Goal: Information Seeking & Learning: Learn about a topic

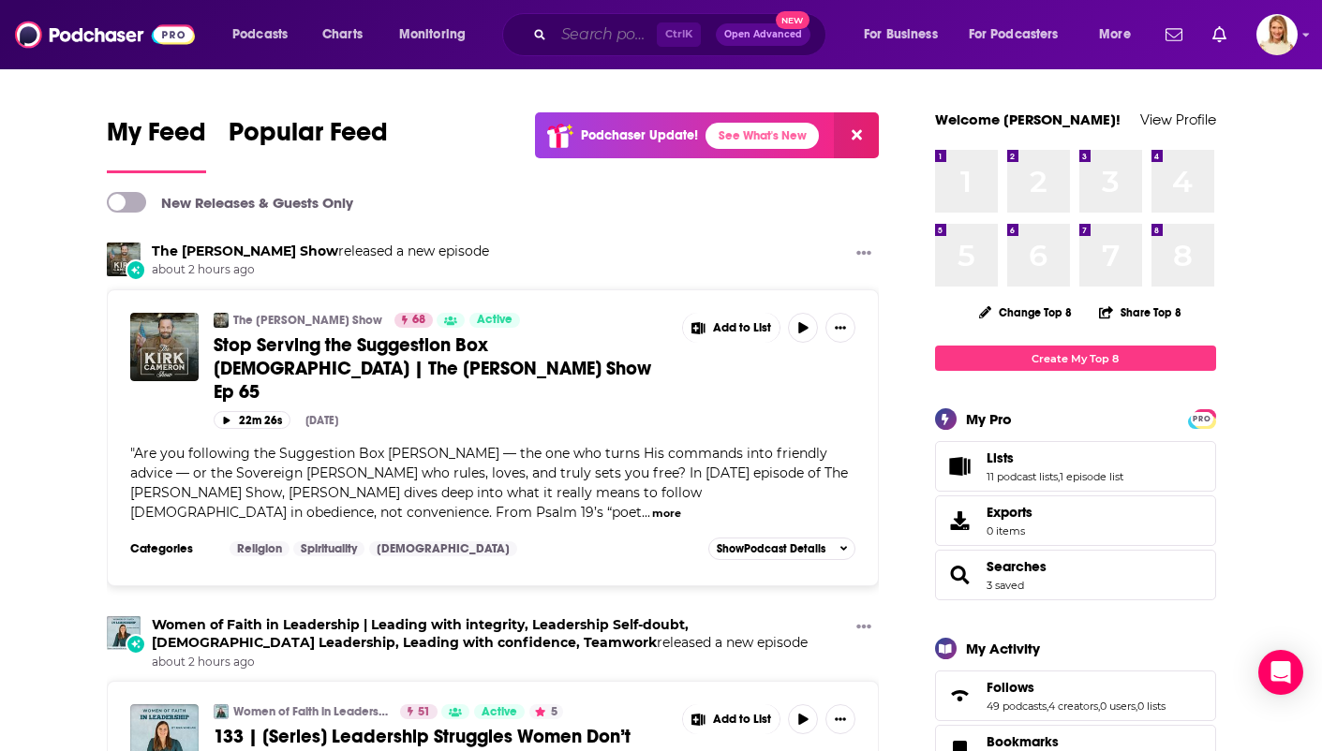
click at [609, 35] on input "Search podcasts, credits, & more..." at bounding box center [605, 35] width 103 height 30
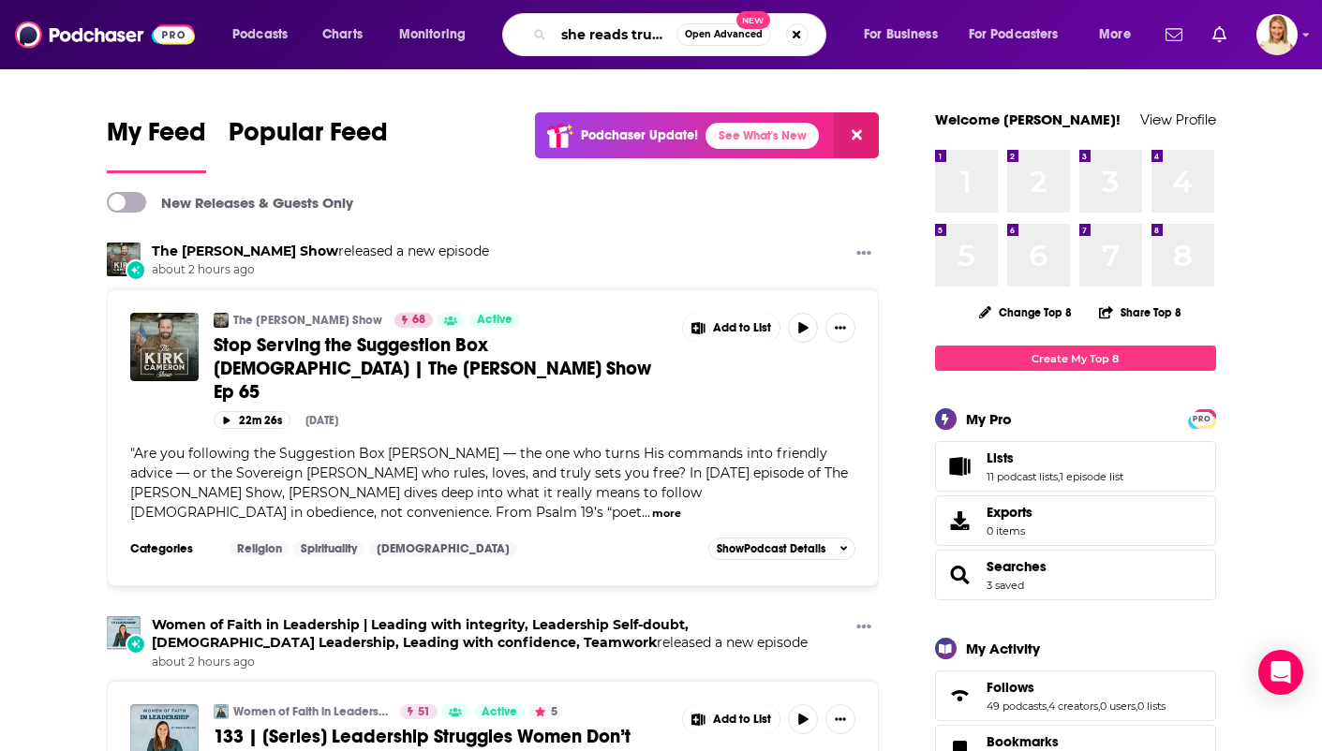
type input "she reads truth"
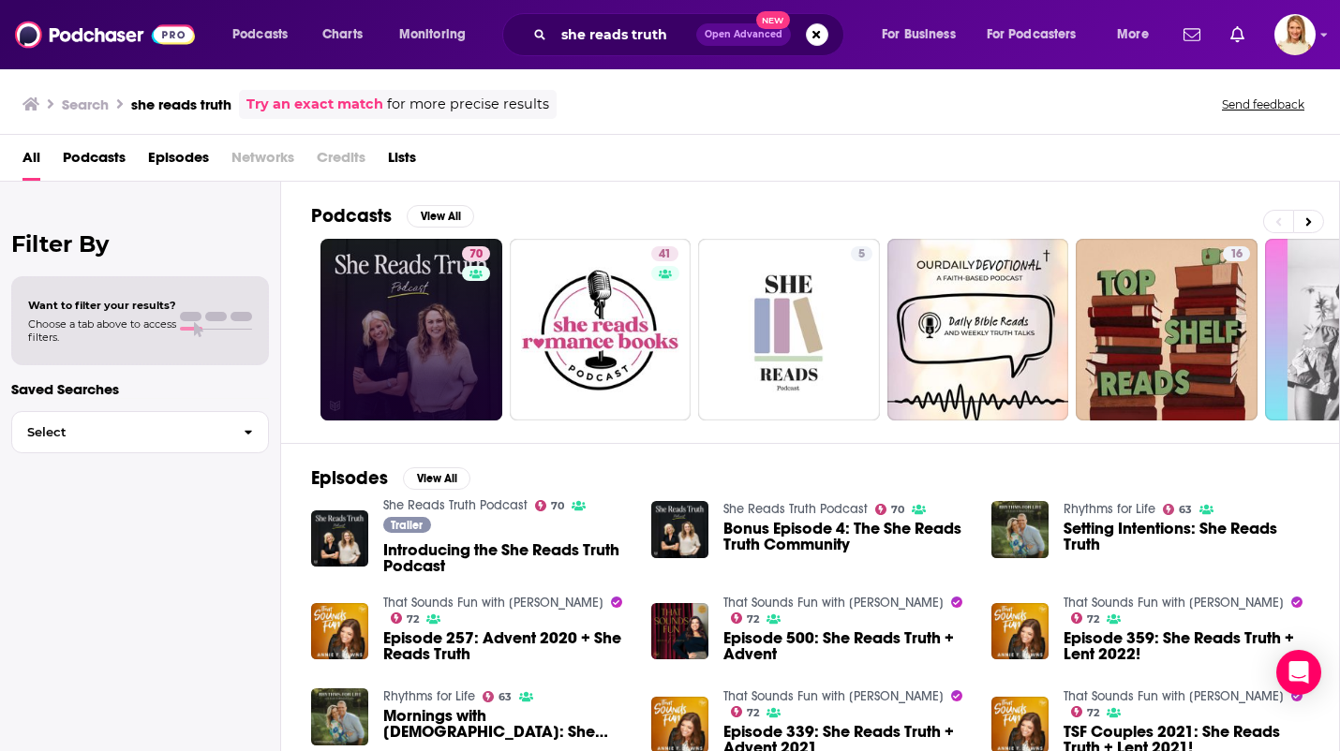
click at [422, 344] on link "70" at bounding box center [411, 330] width 182 height 182
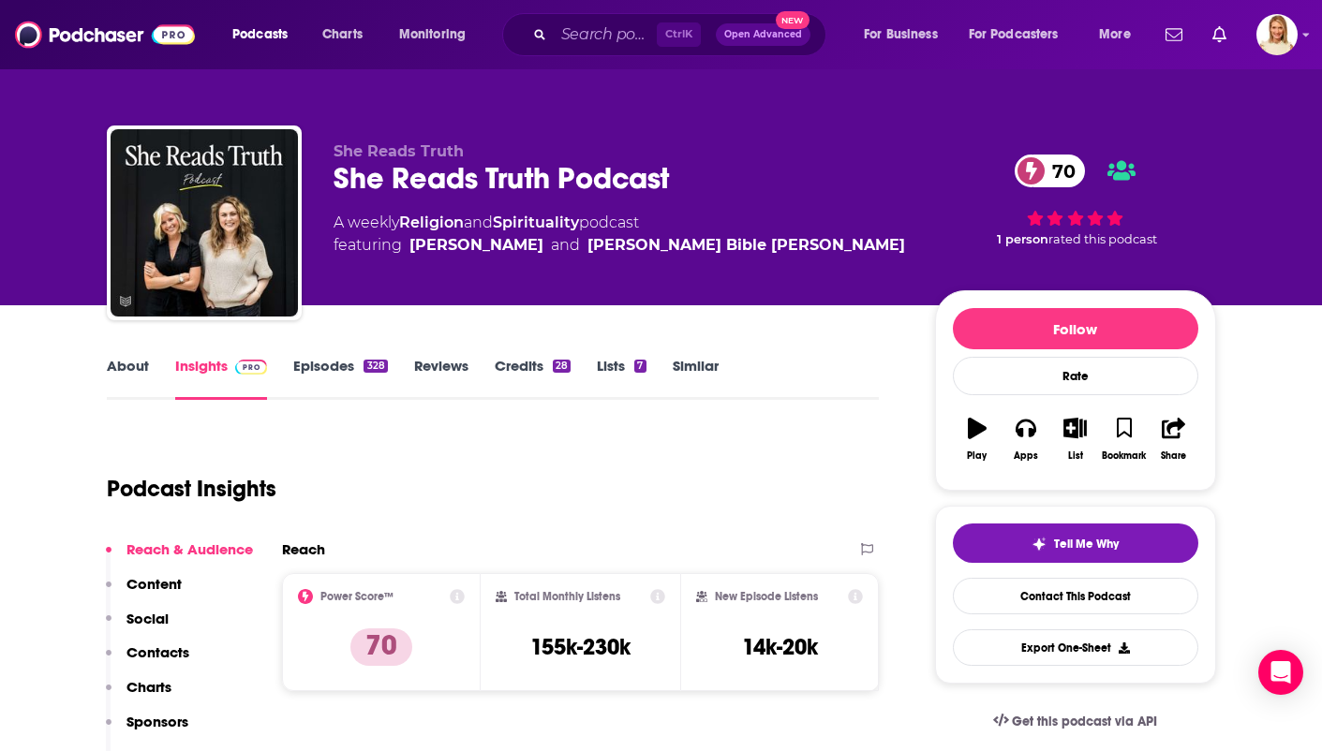
click at [121, 369] on link "About" at bounding box center [128, 378] width 42 height 43
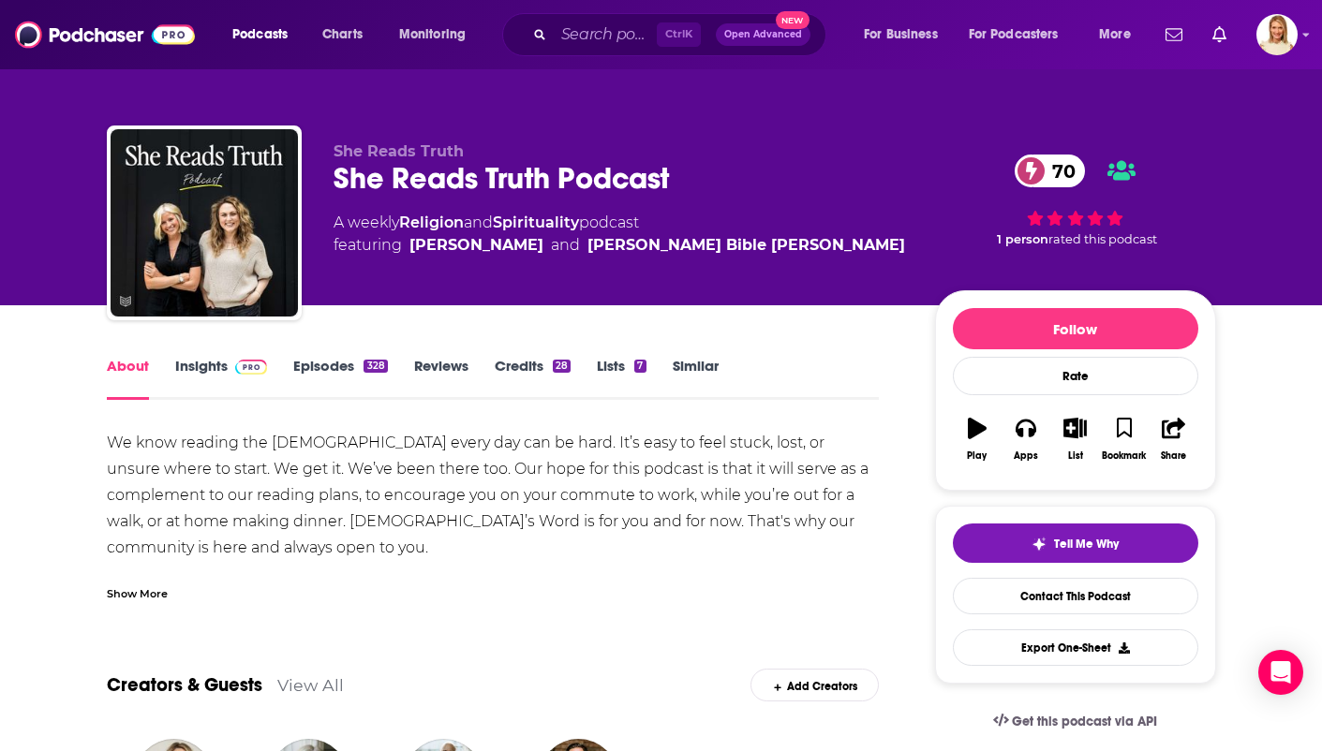
click at [441, 360] on link "Reviews" at bounding box center [441, 378] width 54 height 43
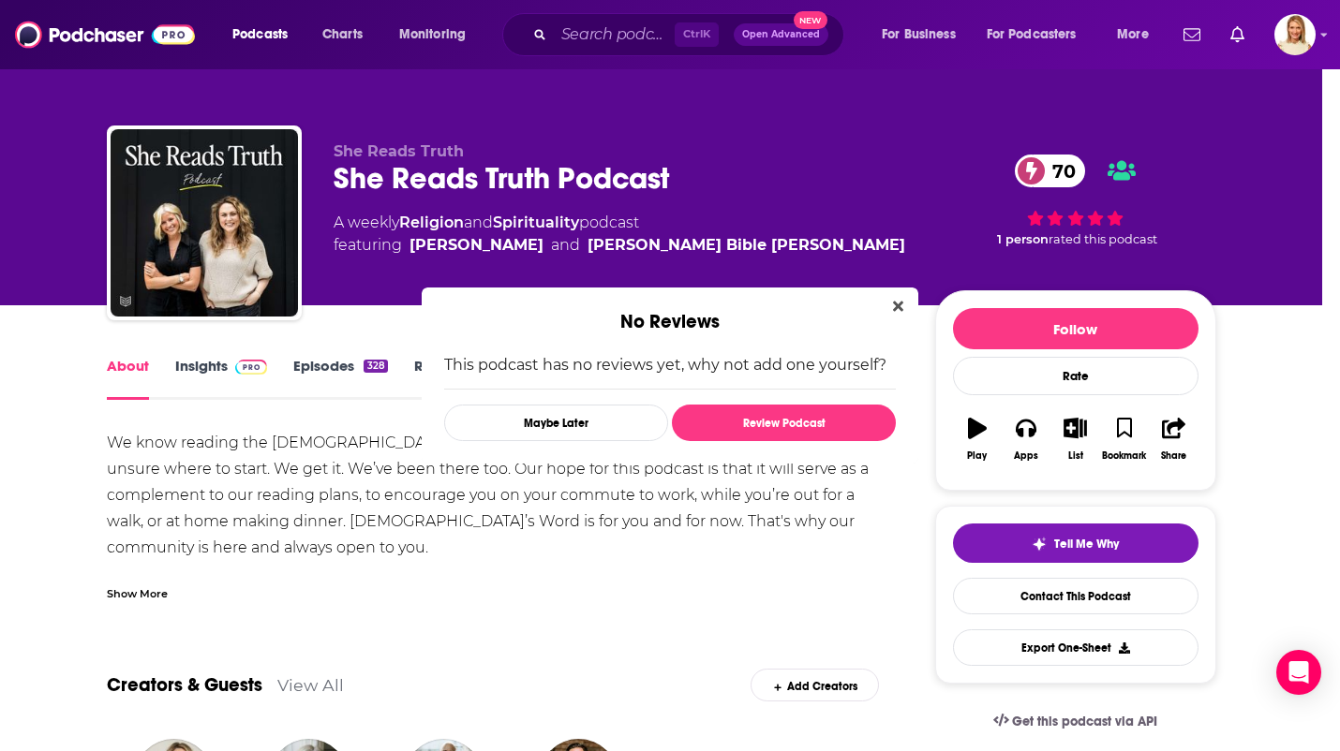
click at [351, 360] on div "No Reviews This podcast has no reviews yet, why not add one yourself? Maybe Lat…" at bounding box center [670, 375] width 1340 height 751
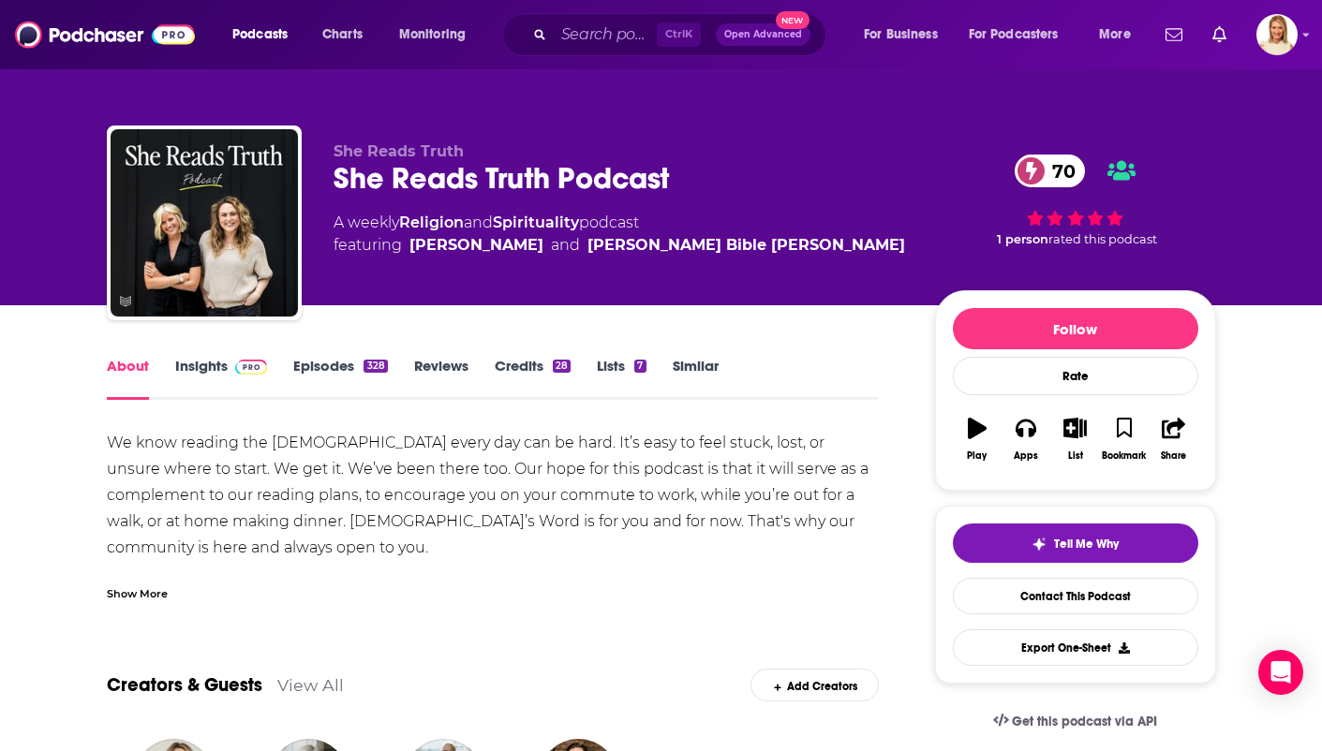
click at [314, 371] on link "Episodes 328" at bounding box center [340, 378] width 94 height 43
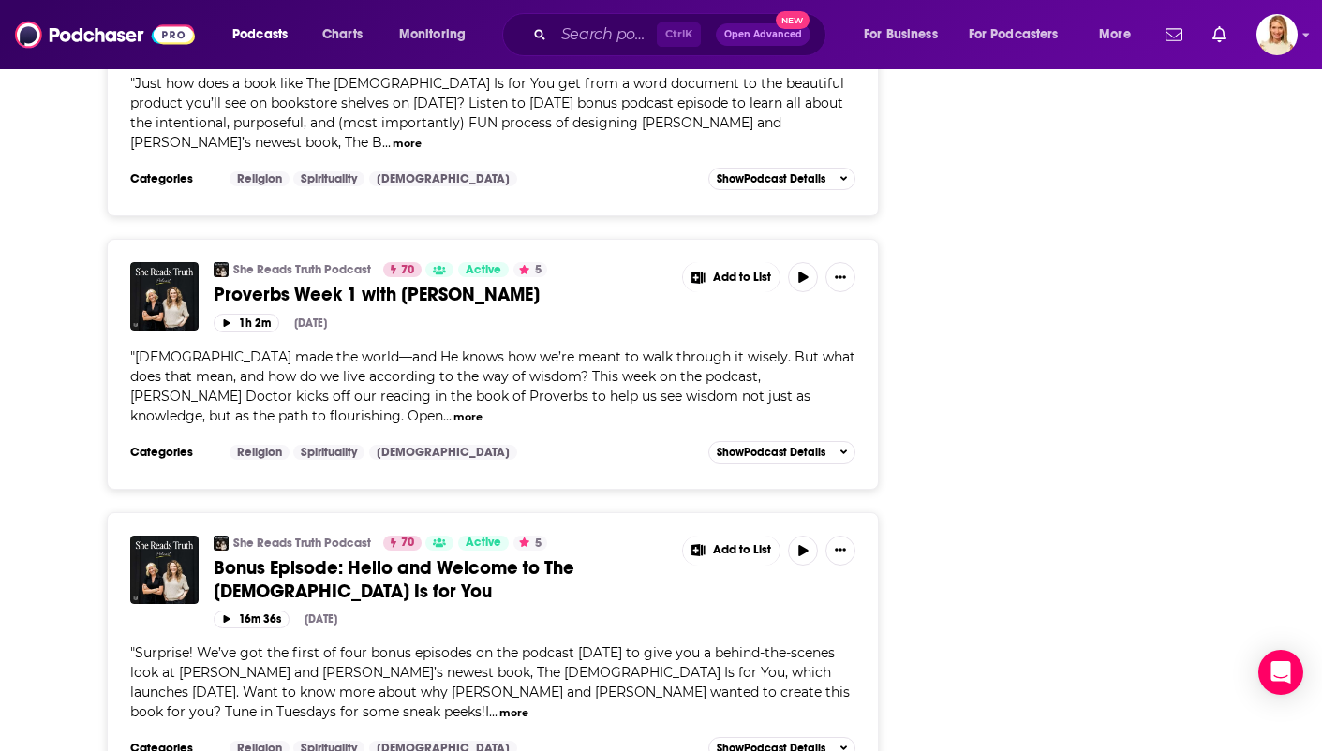
scroll to position [4359, 0]
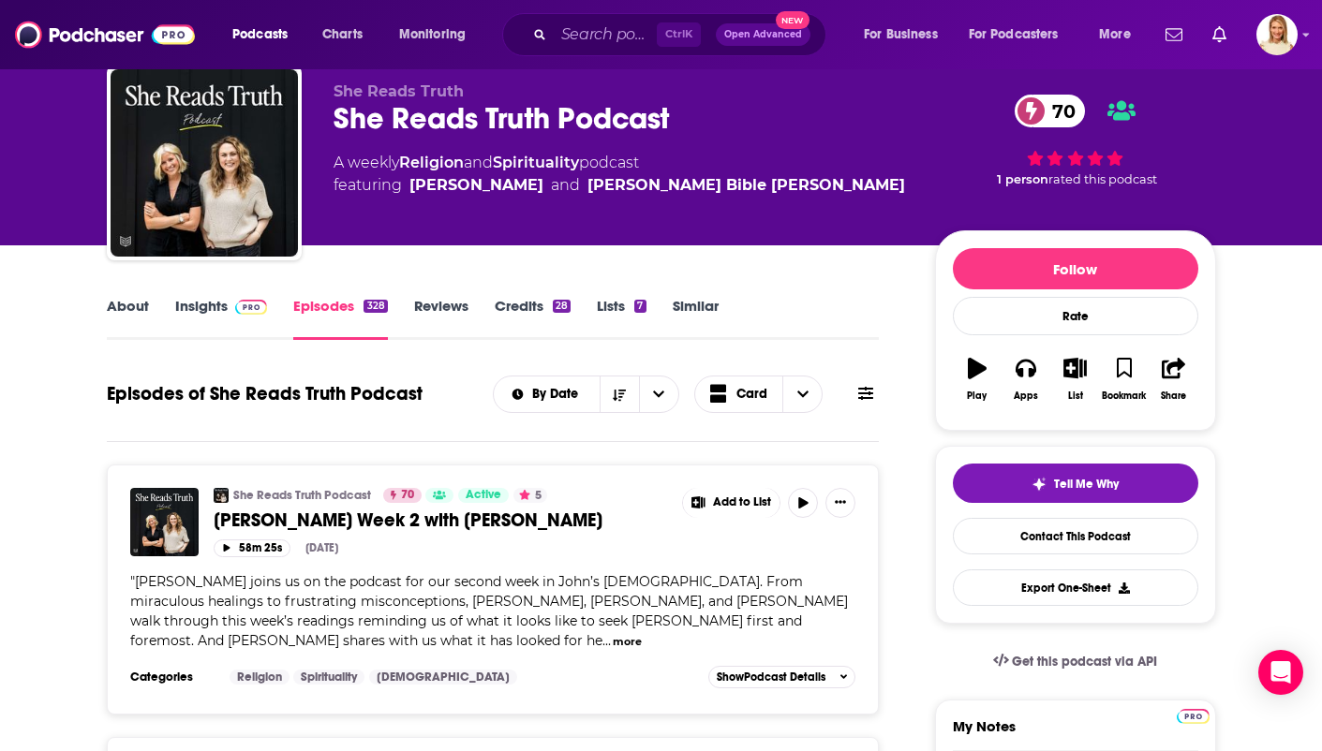
scroll to position [63, 0]
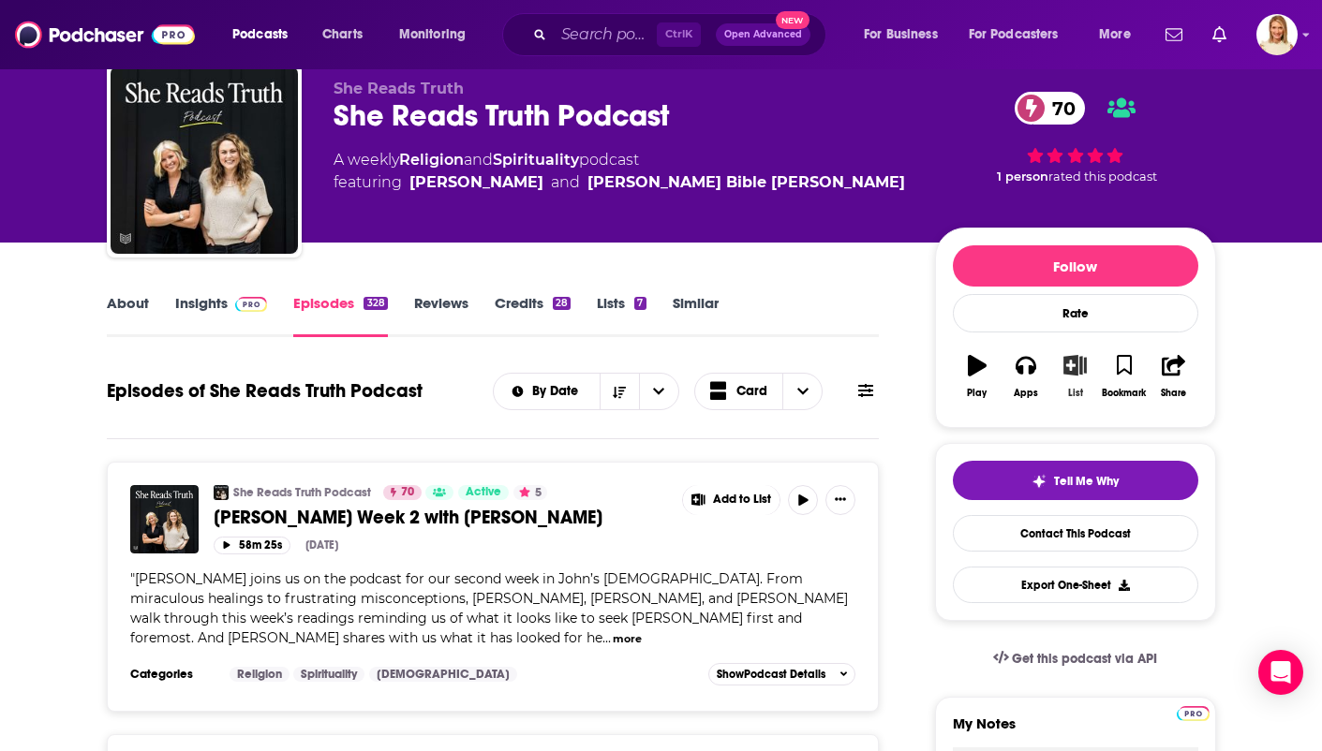
click at [1079, 364] on icon "button" at bounding box center [1074, 365] width 23 height 21
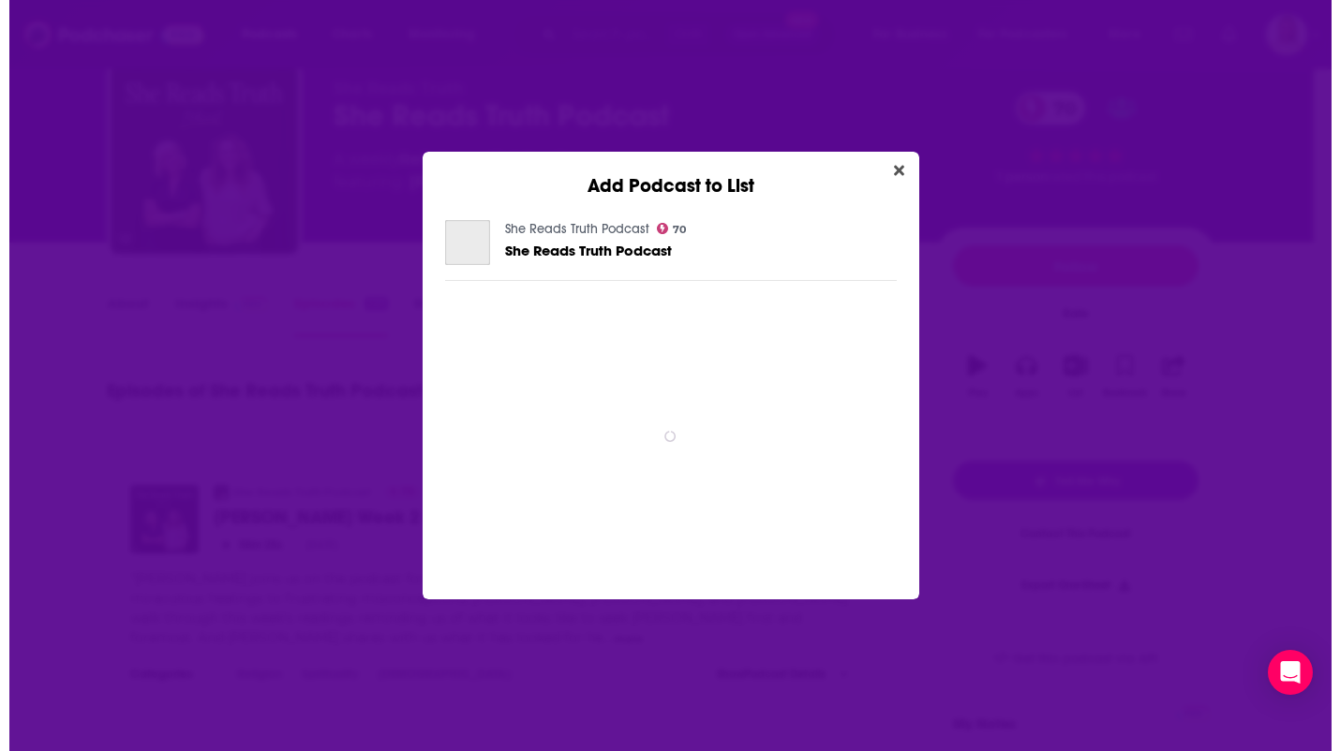
scroll to position [0, 0]
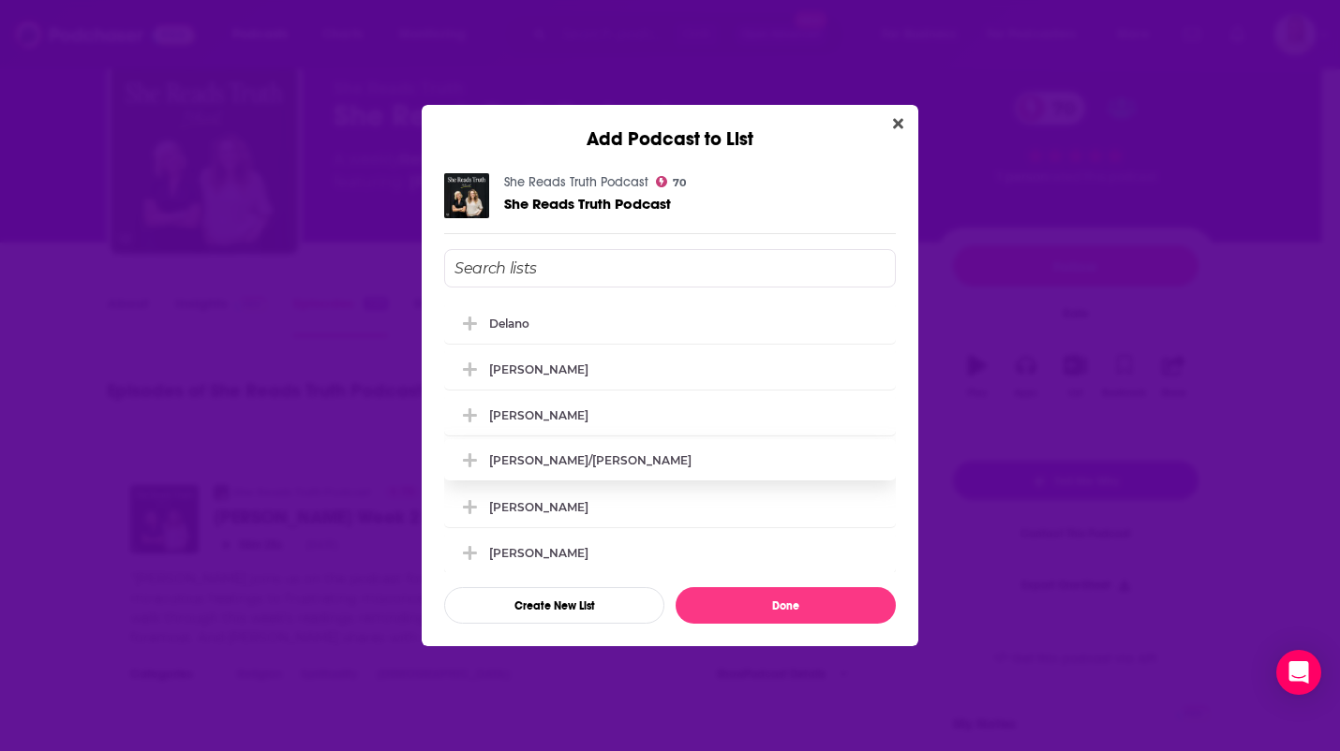
click at [470, 461] on icon "Add Podcast To List" at bounding box center [470, 460] width 14 height 14
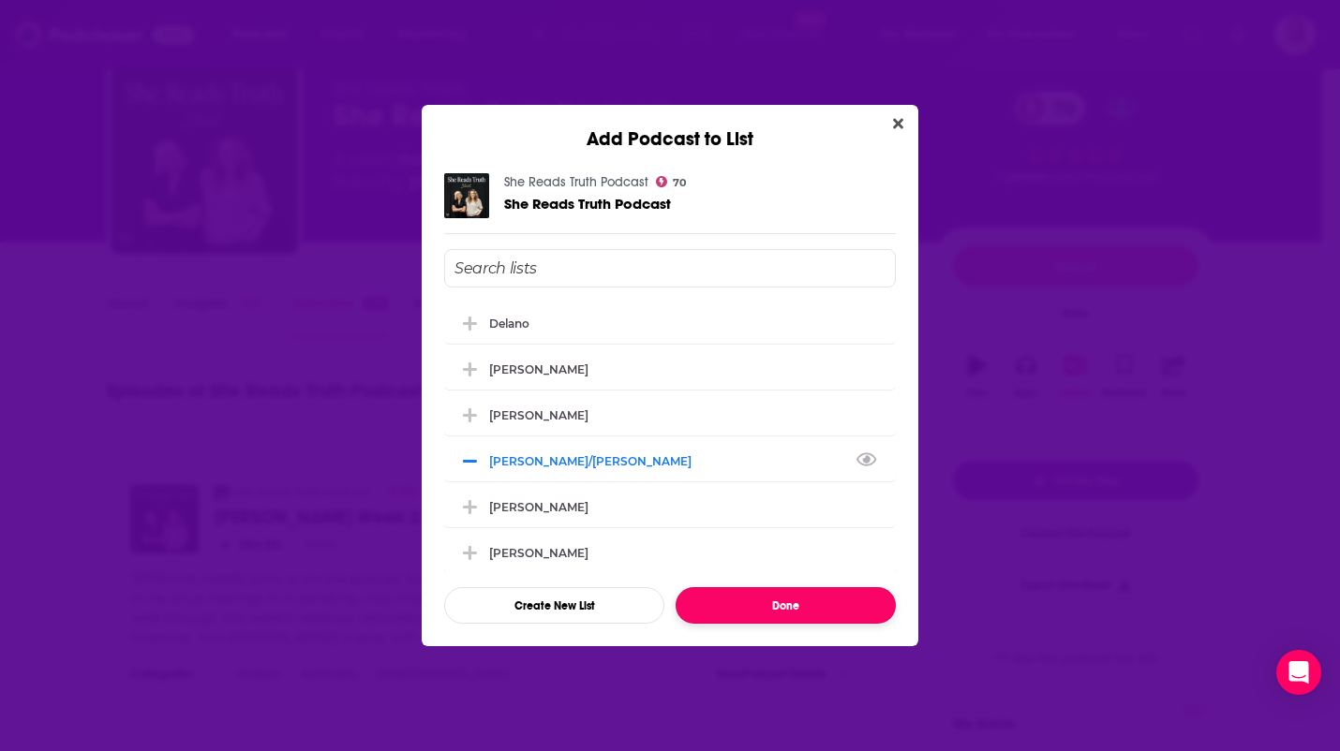
click at [806, 612] on button "Done" at bounding box center [785, 605] width 220 height 37
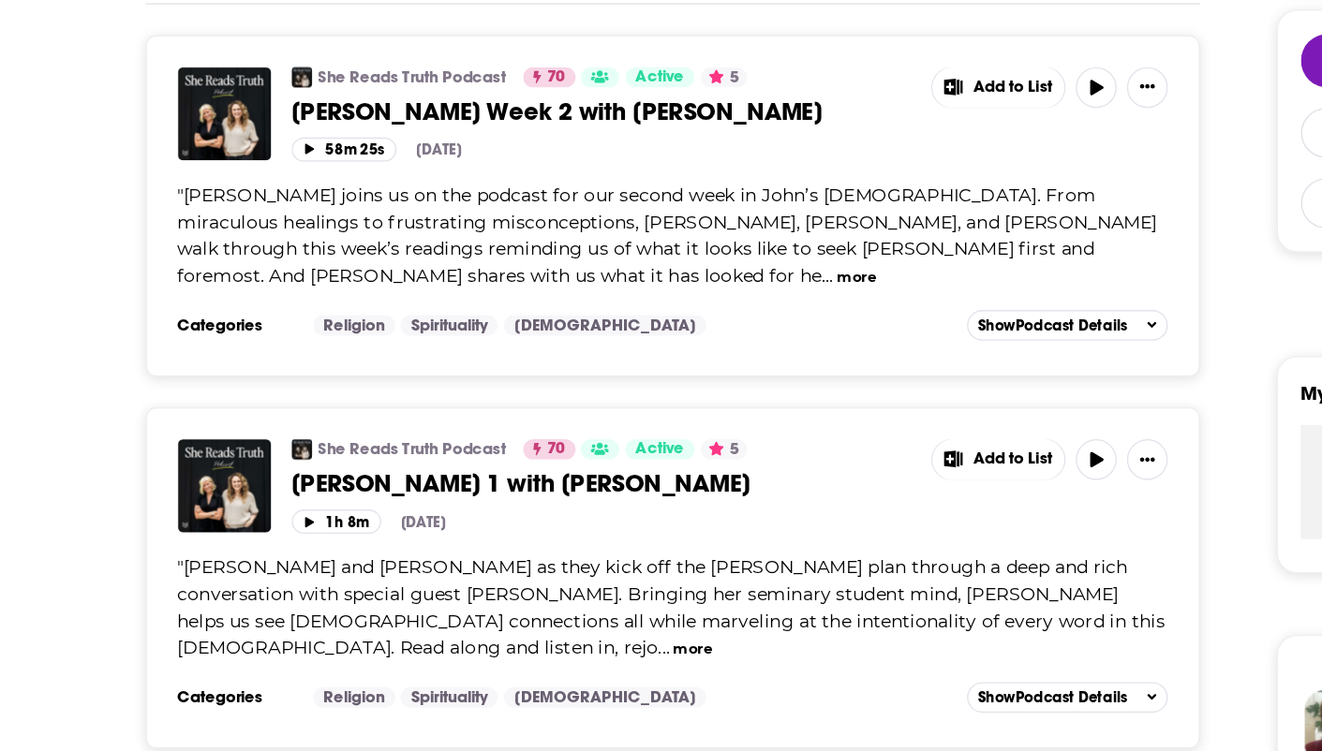
scroll to position [301, 0]
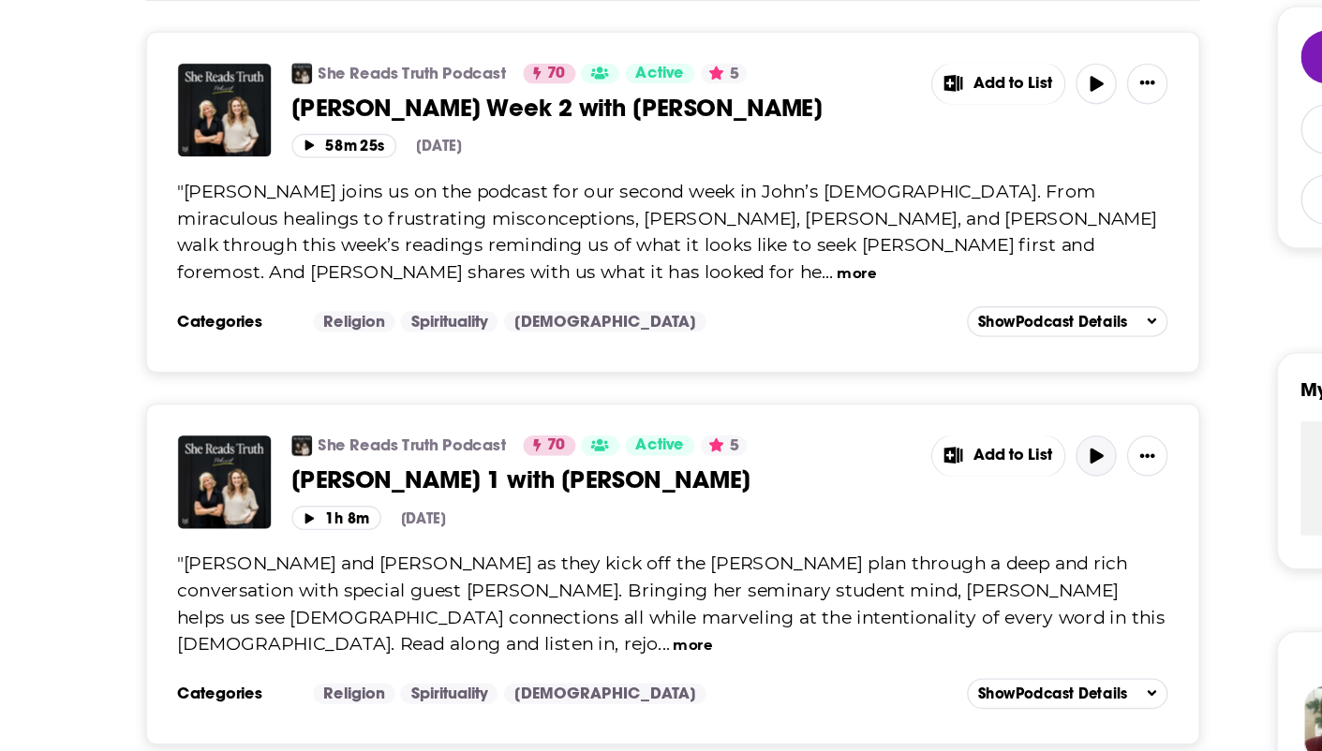
click at [802, 548] on button "button" at bounding box center [803, 535] width 30 height 30
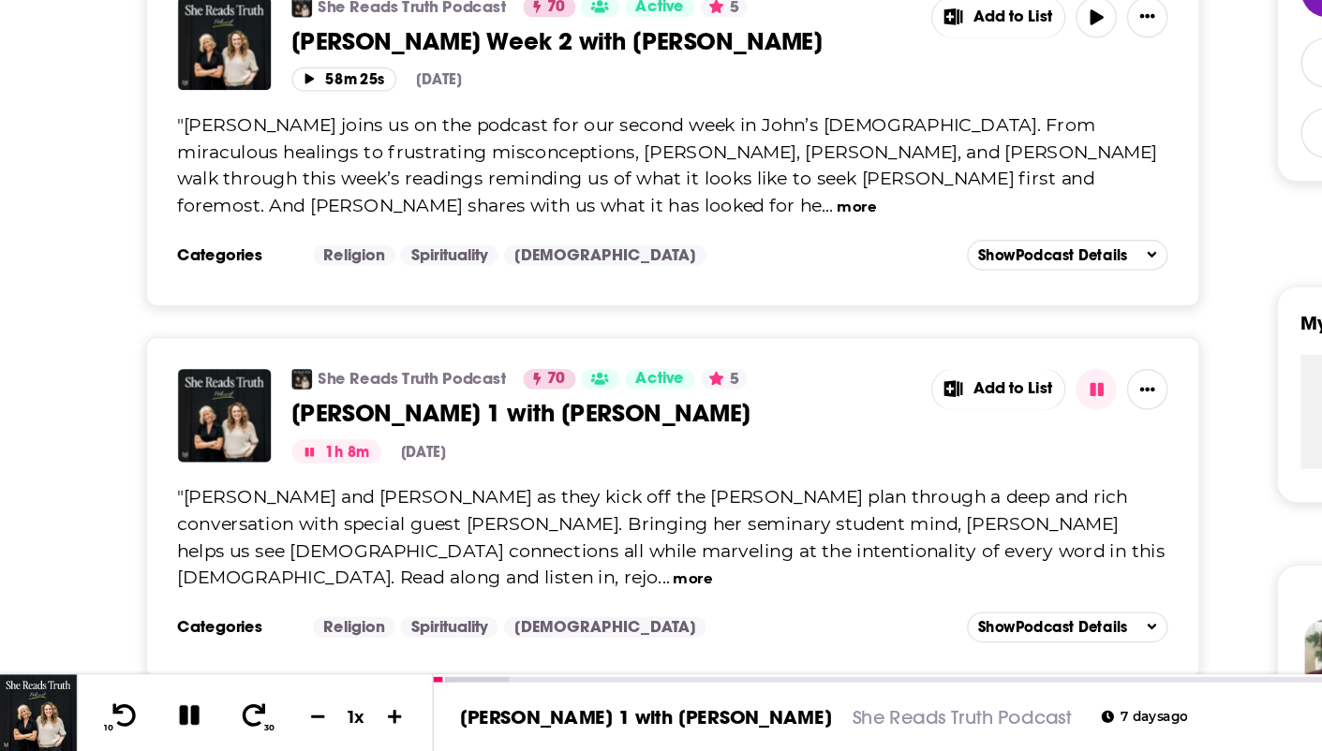
scroll to position [408, 0]
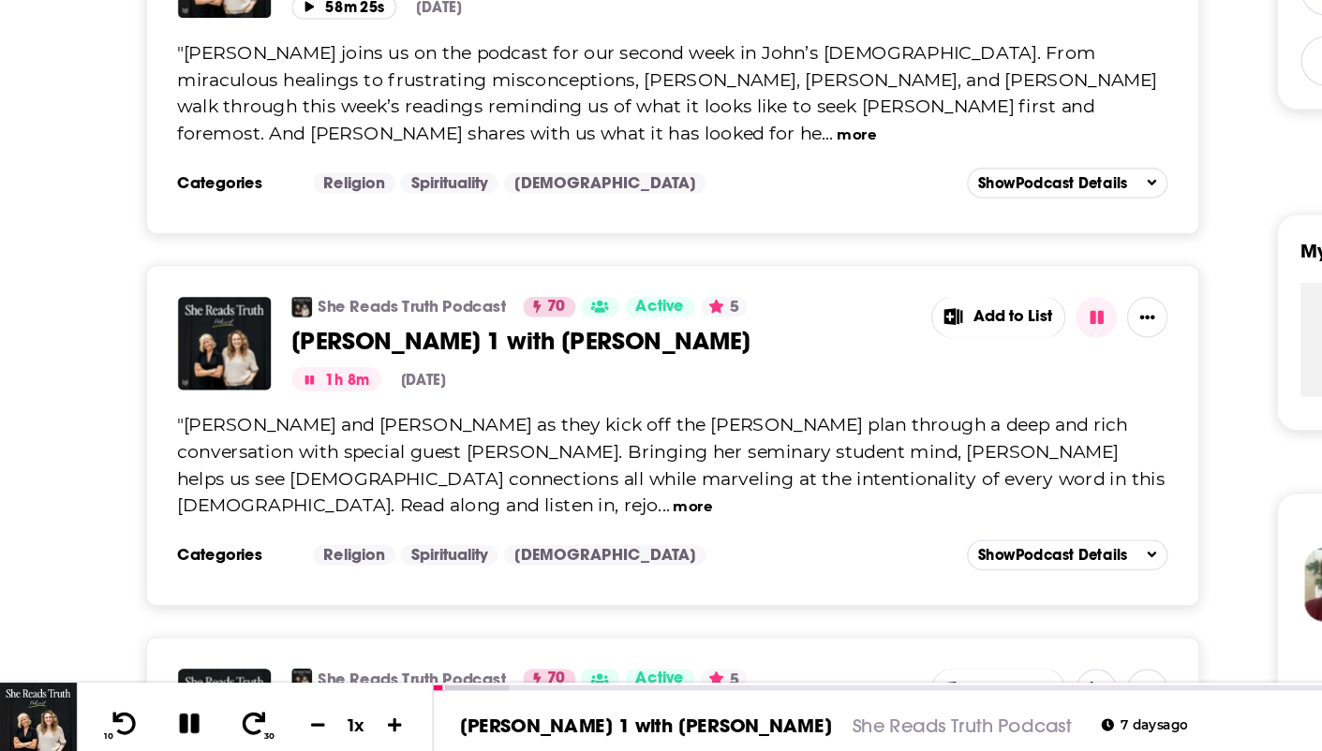
click at [875, 725] on div "00:00:35 / 01:08:26" at bounding box center [1064, 726] width 390 height 14
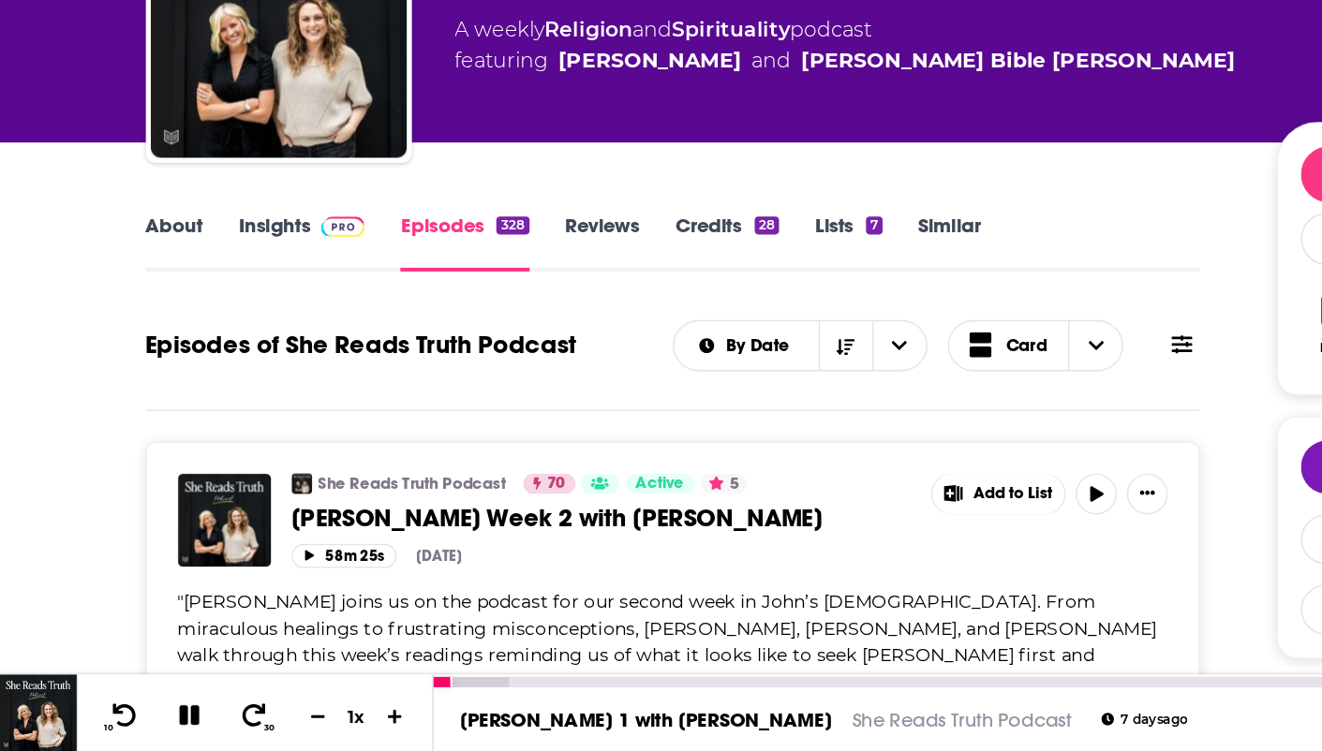
scroll to position [0, 0]
click at [135, 730] on icon at bounding box center [138, 725] width 15 height 15
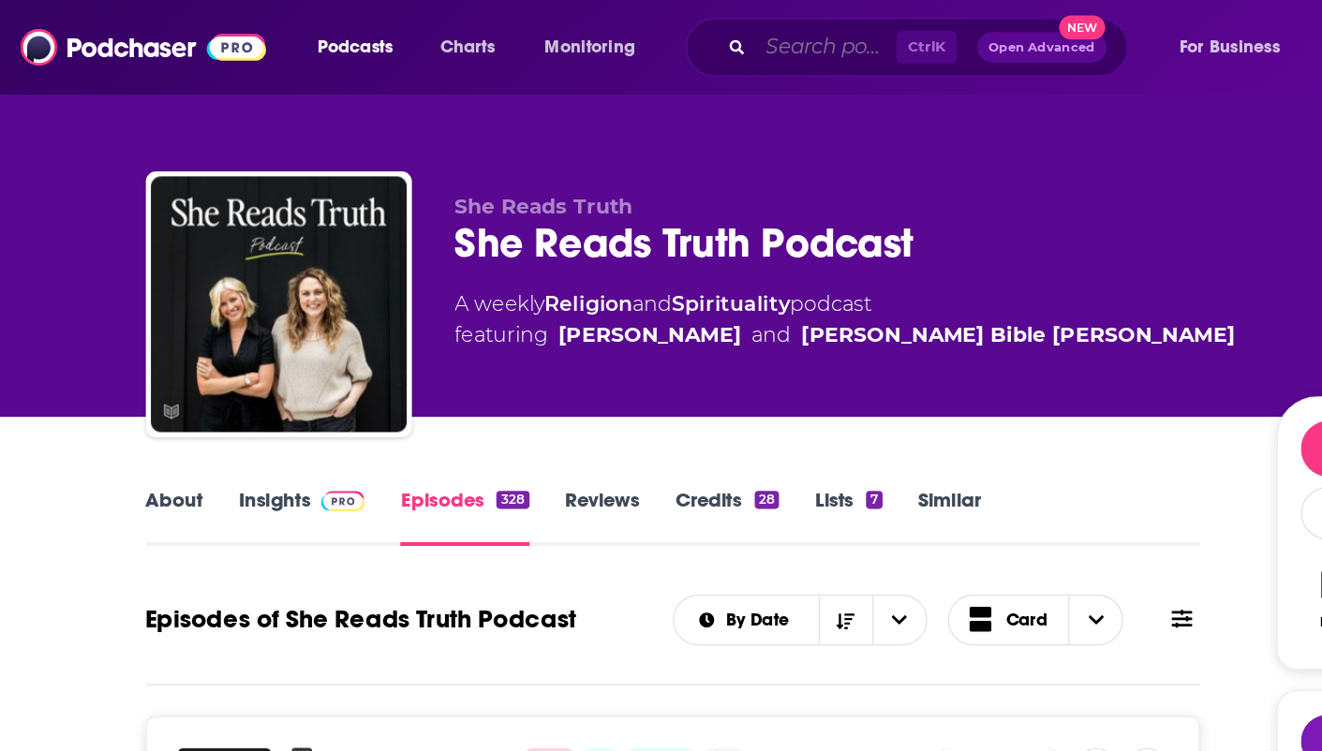
click at [582, 33] on input "Search podcasts, credits, & more..." at bounding box center [605, 35] width 103 height 30
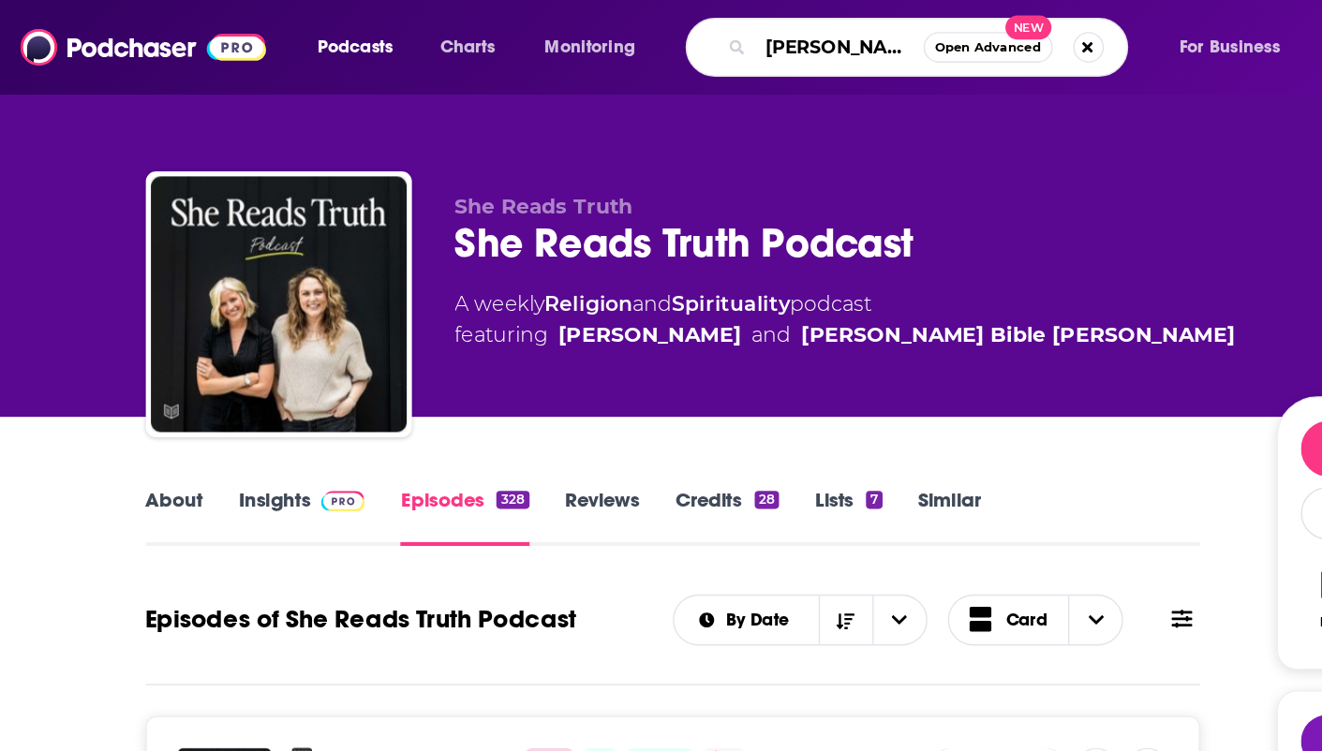
type input "[PERSON_NAME]"
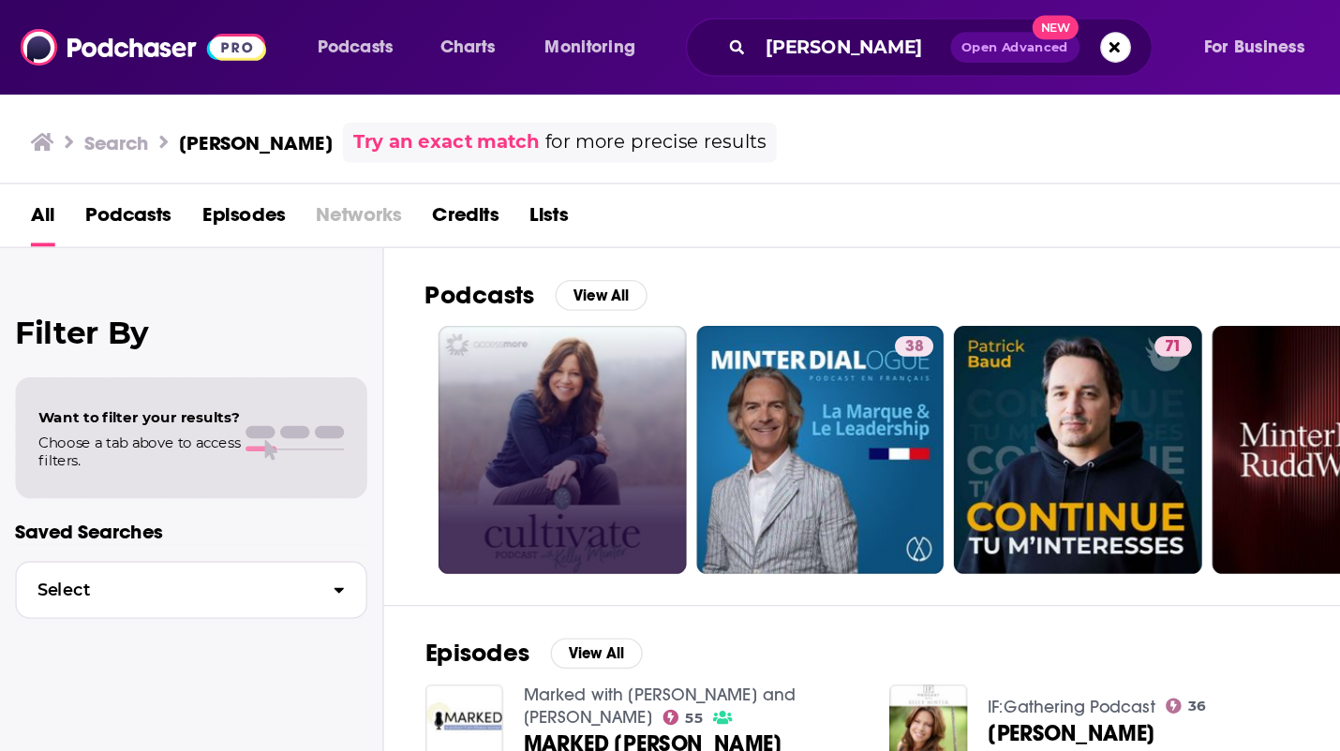
click at [404, 303] on link at bounding box center [411, 330] width 182 height 182
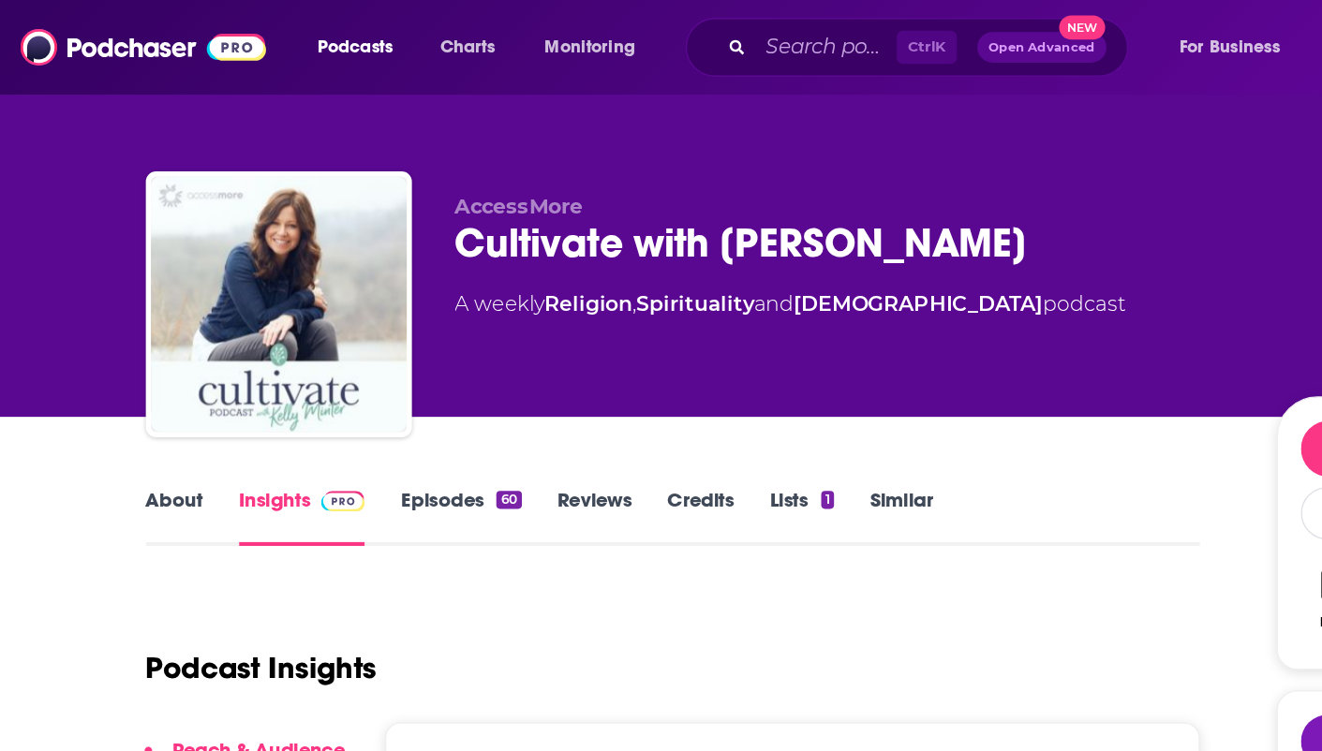
click at [342, 375] on link "Episodes 60" at bounding box center [337, 378] width 88 height 43
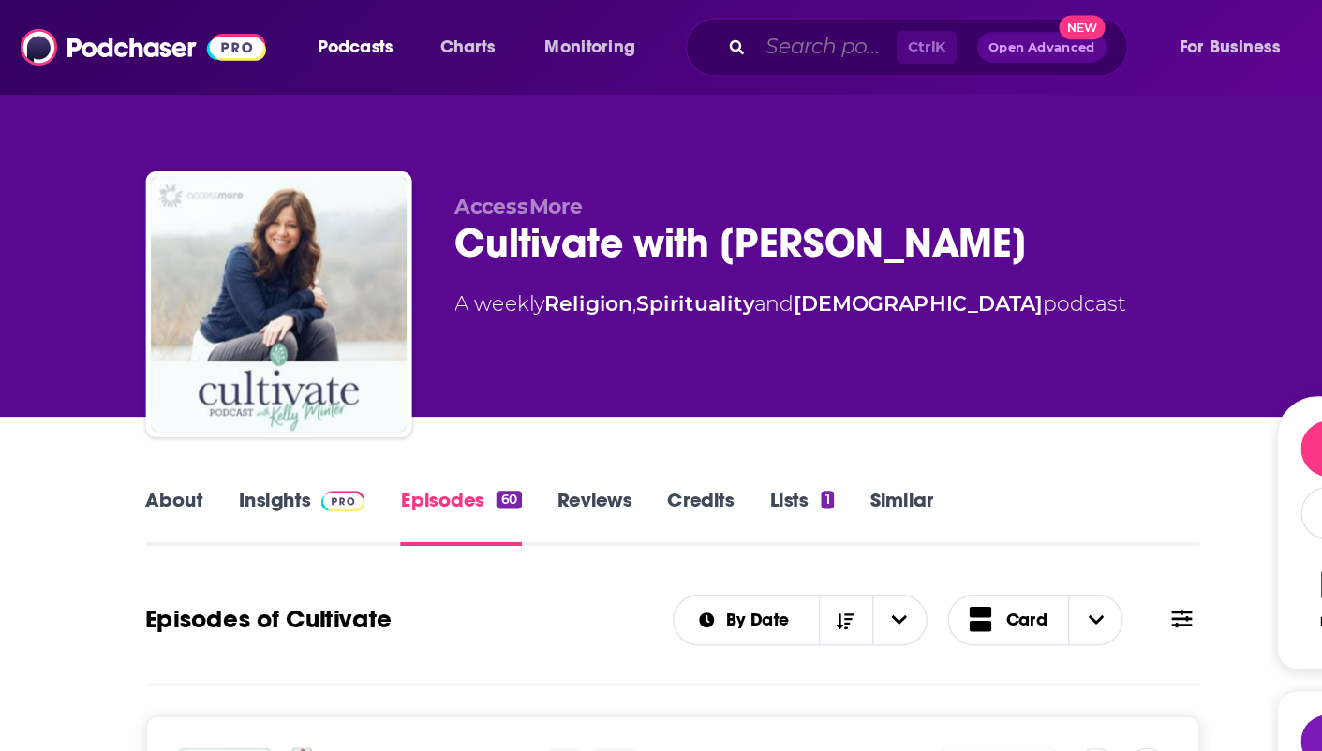
click at [595, 38] on input "Search podcasts, credits, & more..." at bounding box center [605, 35] width 103 height 30
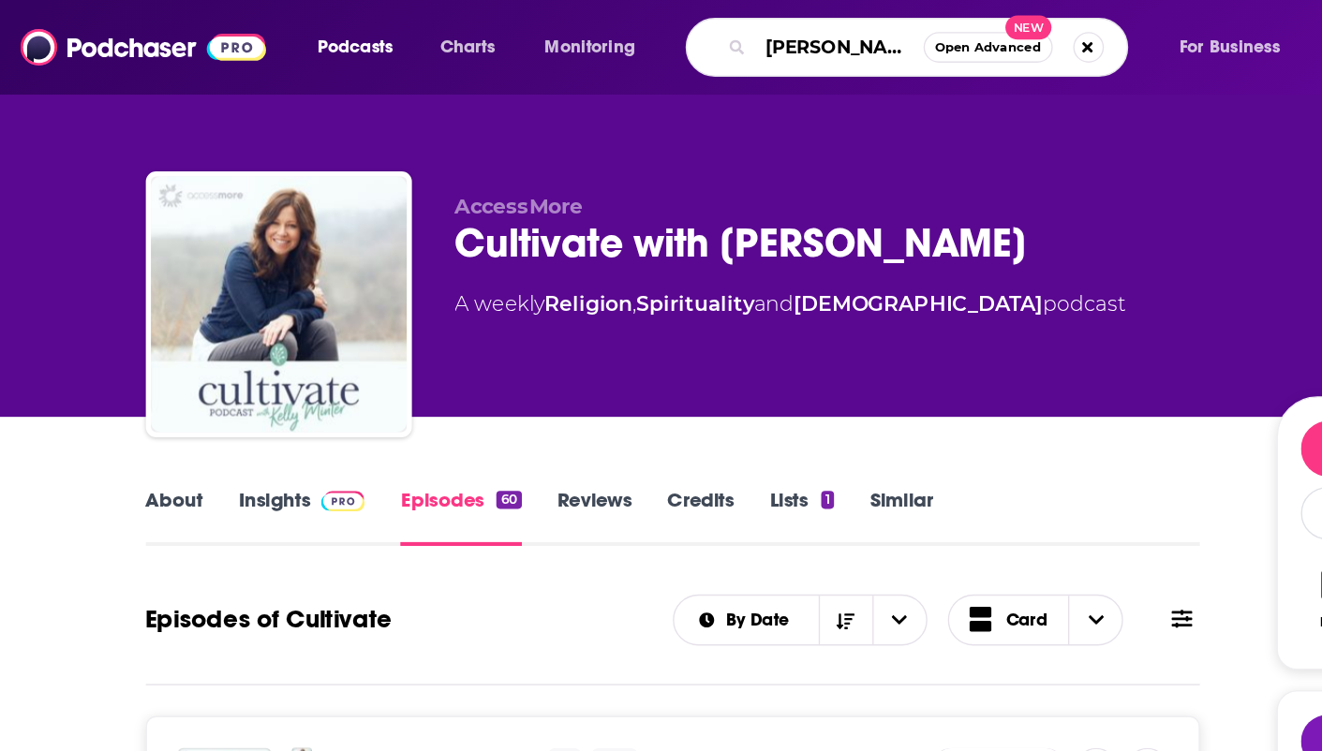
type input "[PERSON_NAME]"
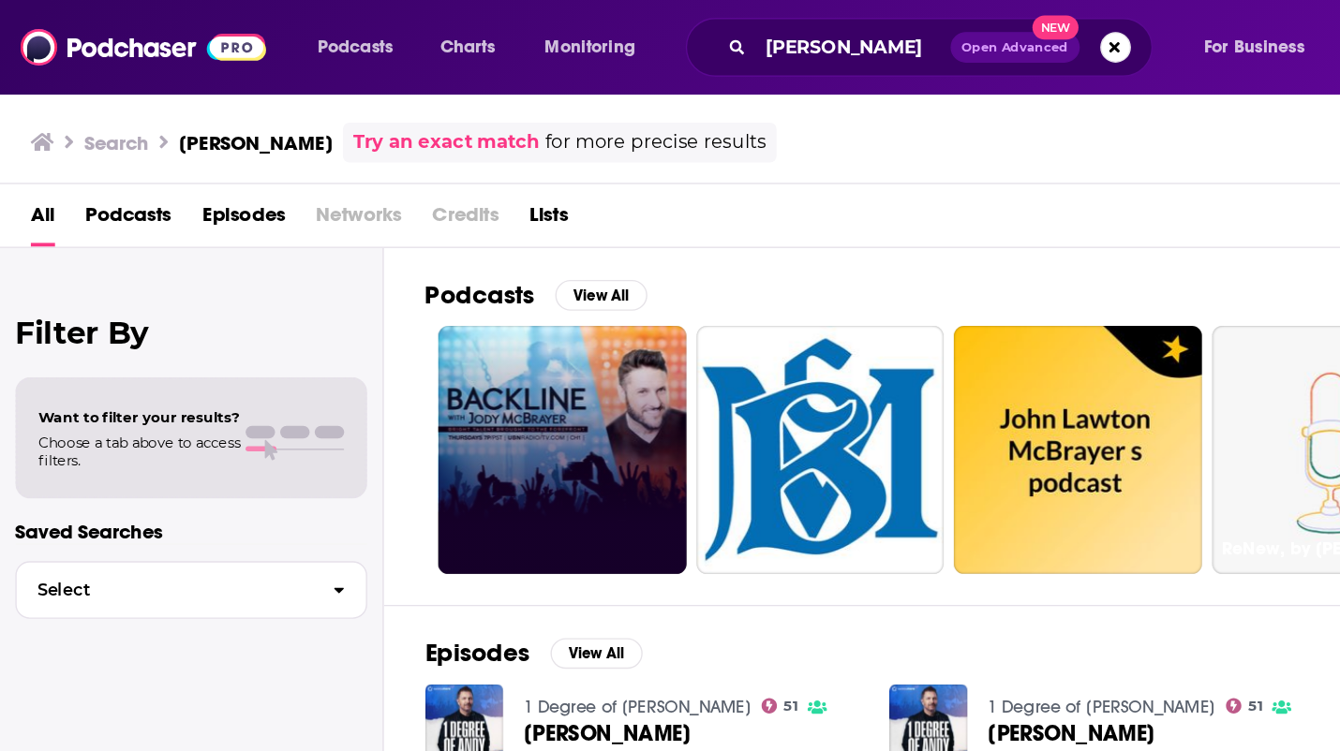
click at [452, 326] on link at bounding box center [411, 330] width 182 height 182
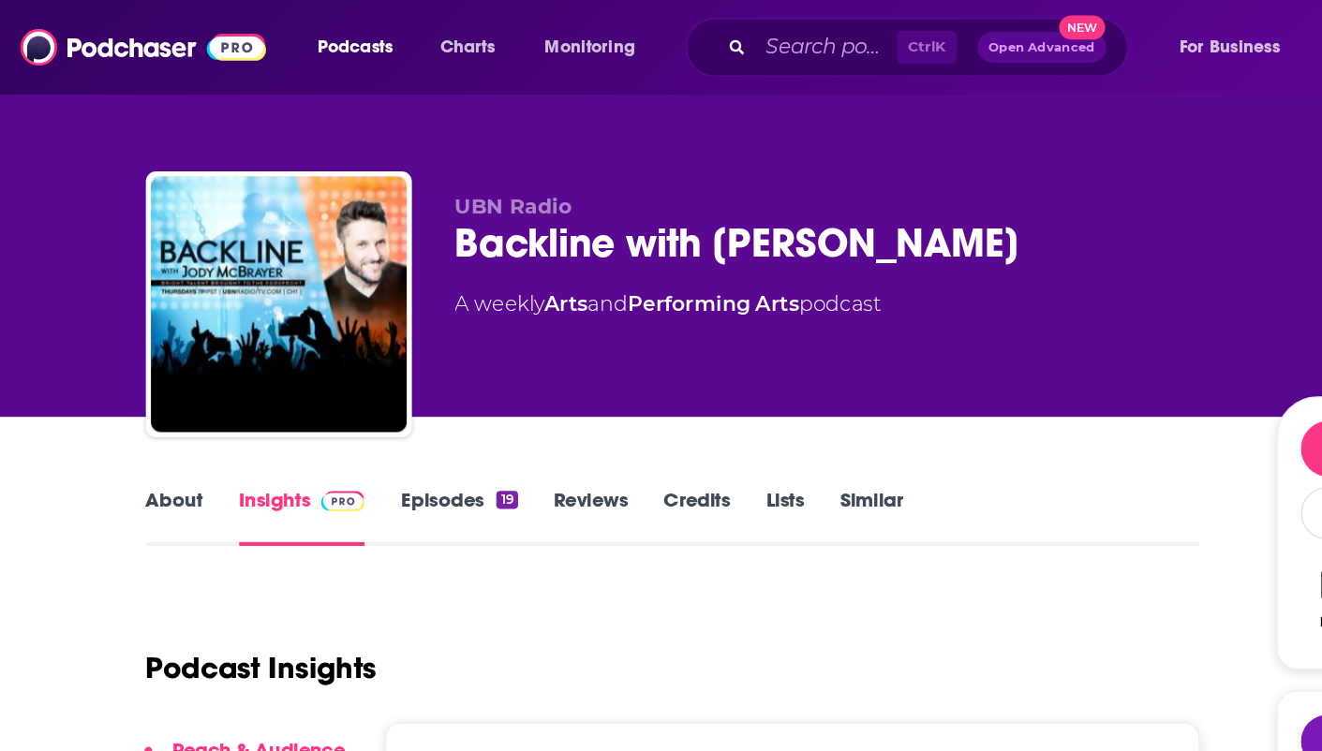
click at [350, 384] on link "Episodes 19" at bounding box center [335, 378] width 85 height 43
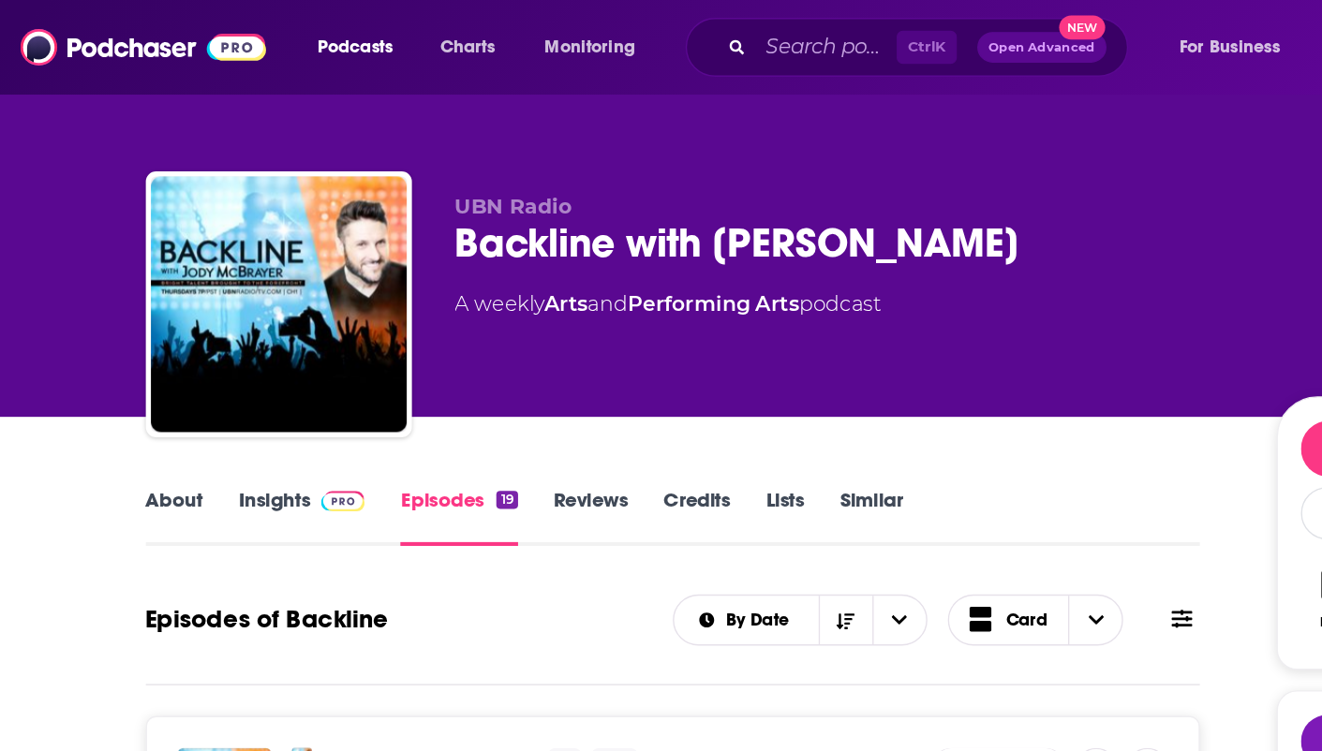
click at [134, 374] on link "About" at bounding box center [128, 378] width 42 height 43
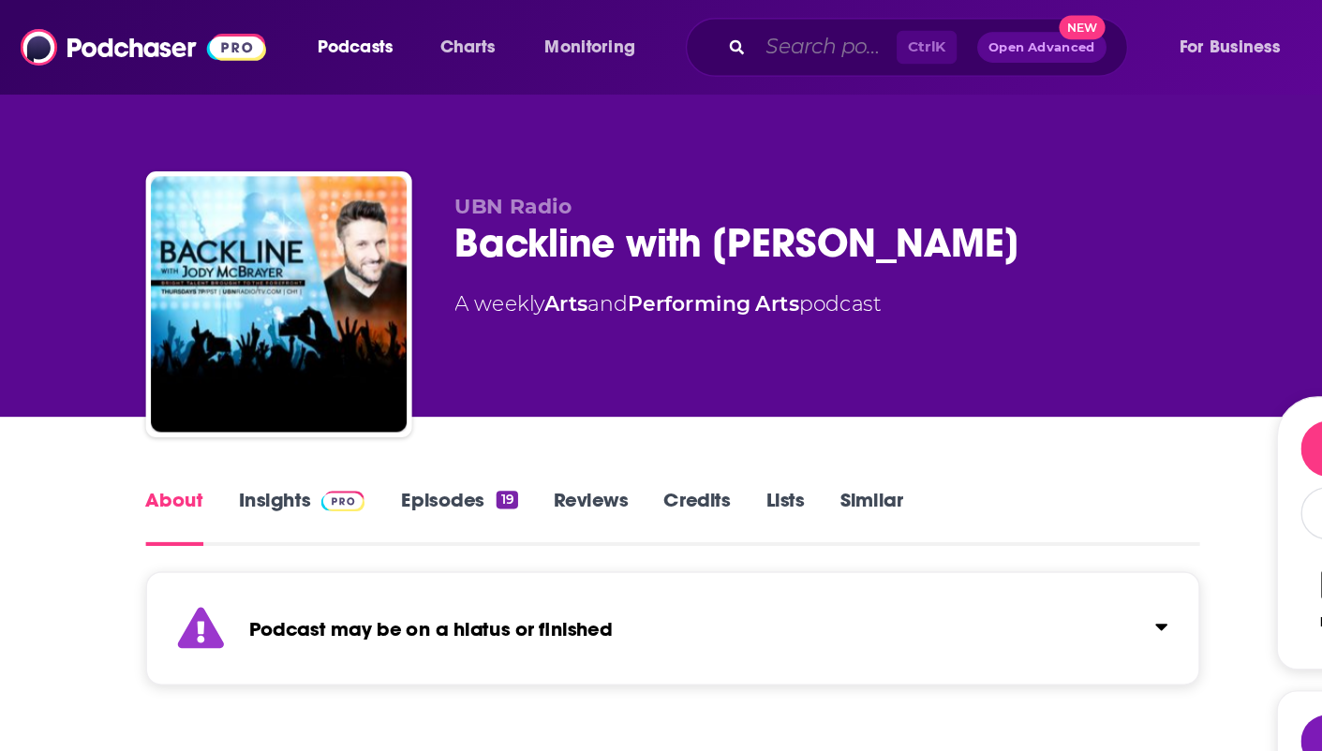
click at [613, 36] on input "Search podcasts, credits, & more..." at bounding box center [605, 35] width 103 height 30
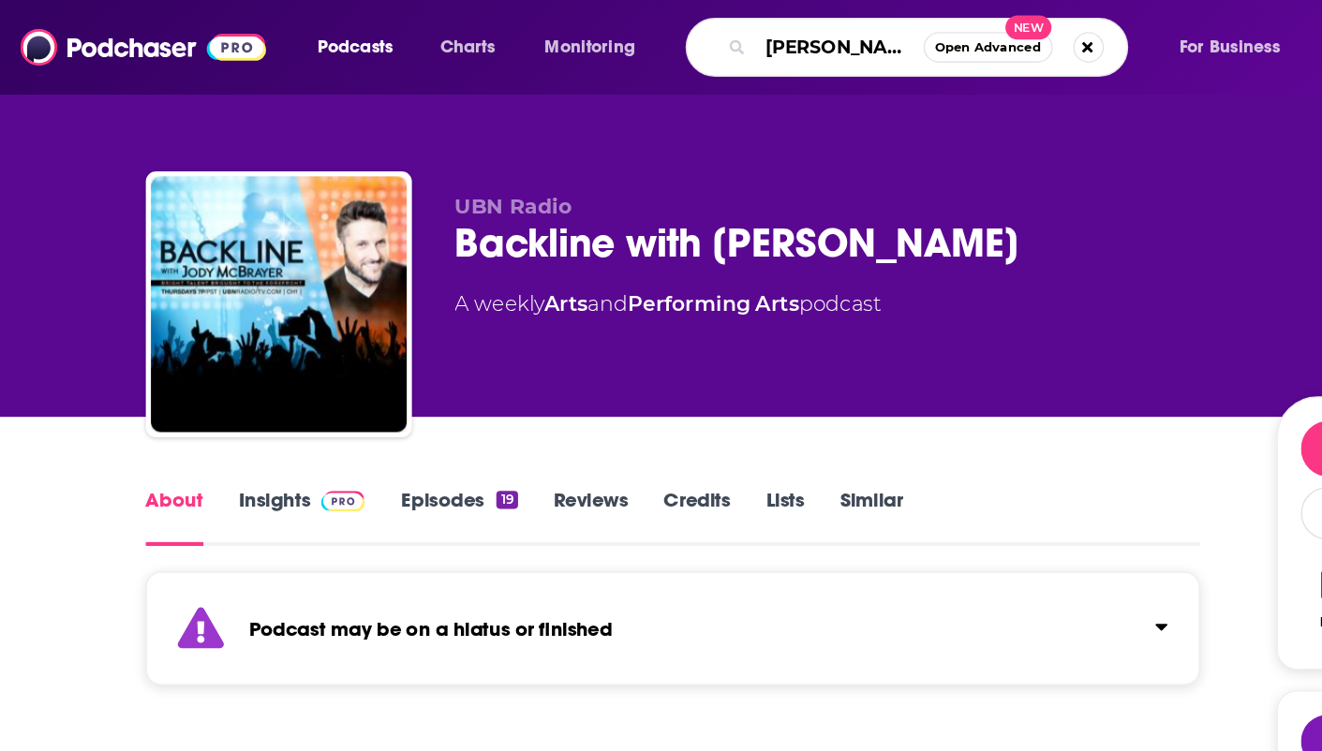
type input "[PERSON_NAME]"
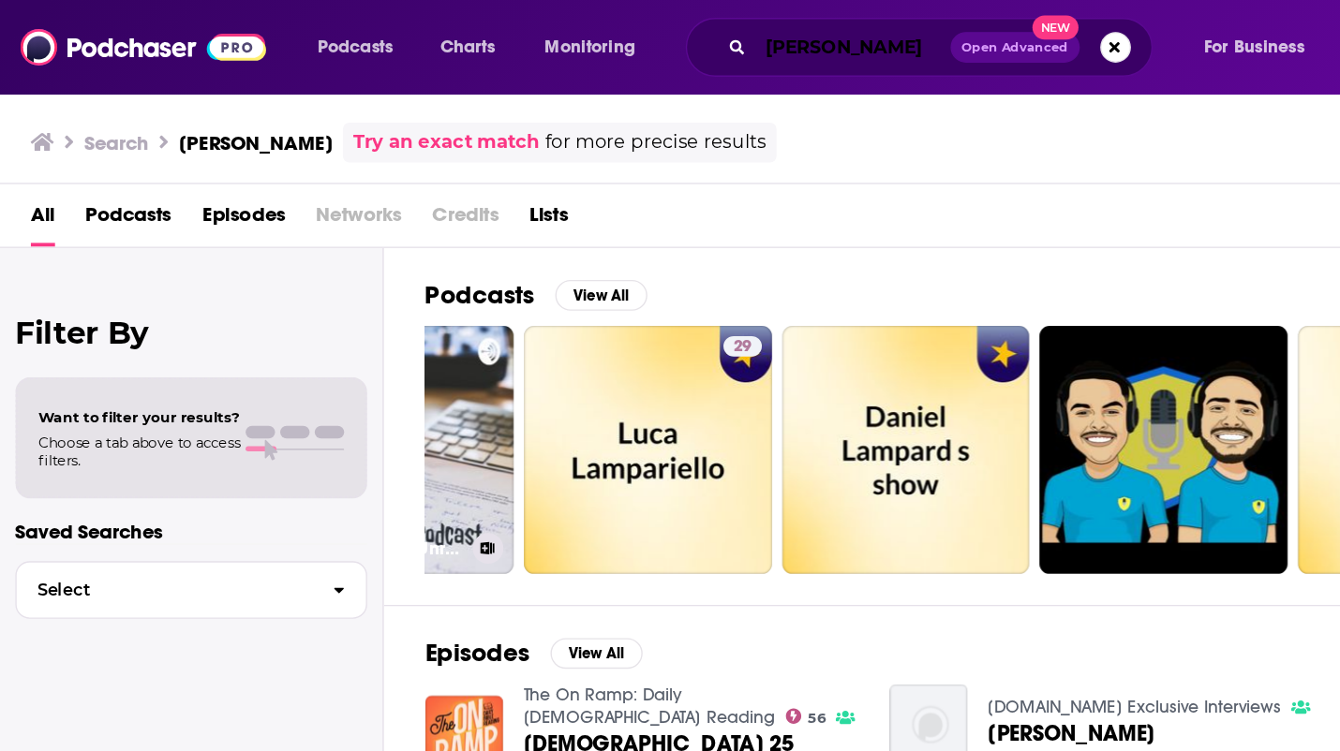
click at [669, 35] on input "[PERSON_NAME]" at bounding box center [625, 35] width 142 height 30
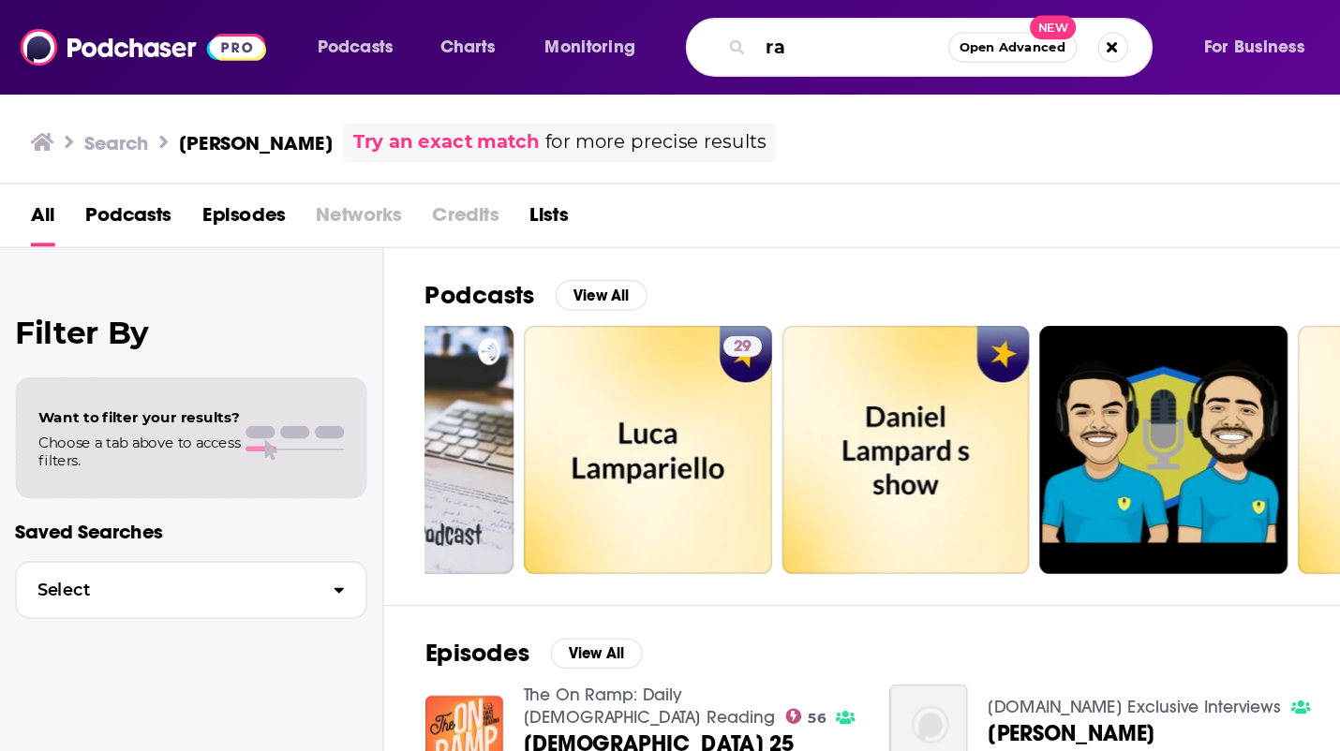
type input "r"
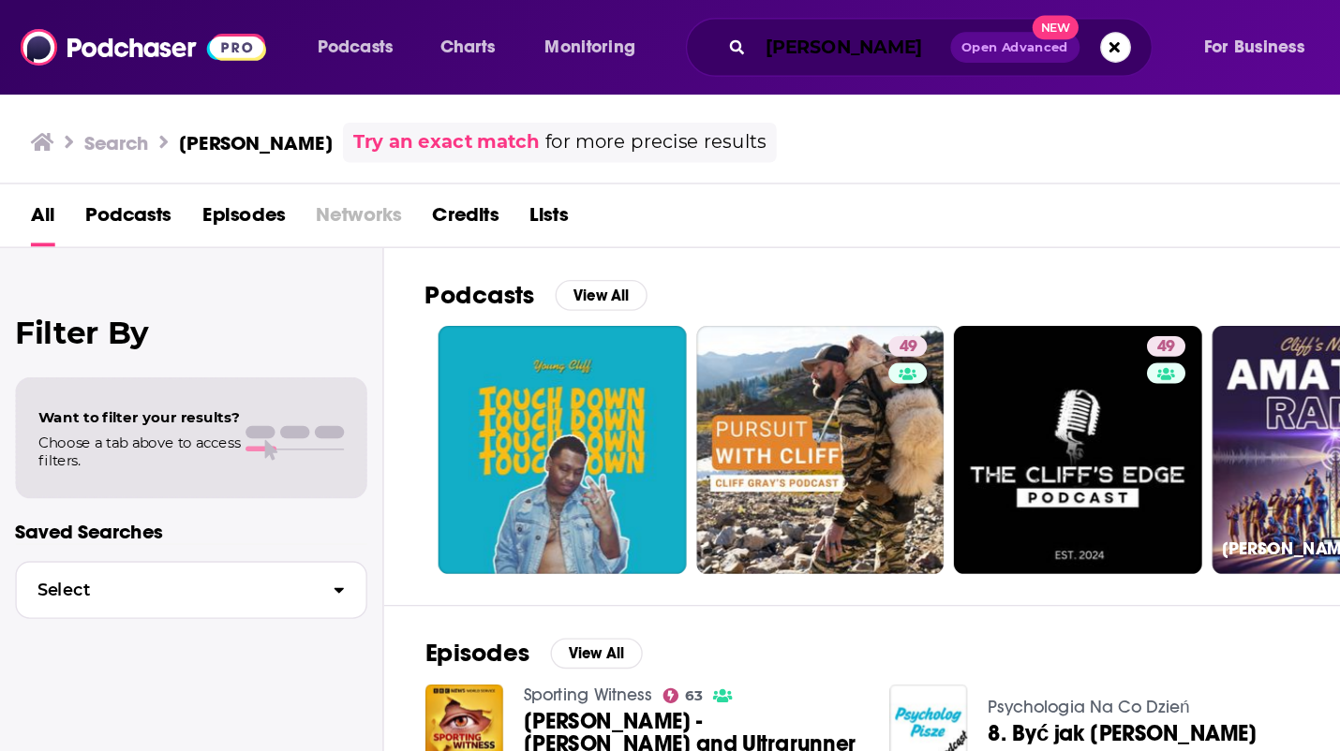
click at [660, 36] on input "[PERSON_NAME]" at bounding box center [625, 35] width 142 height 30
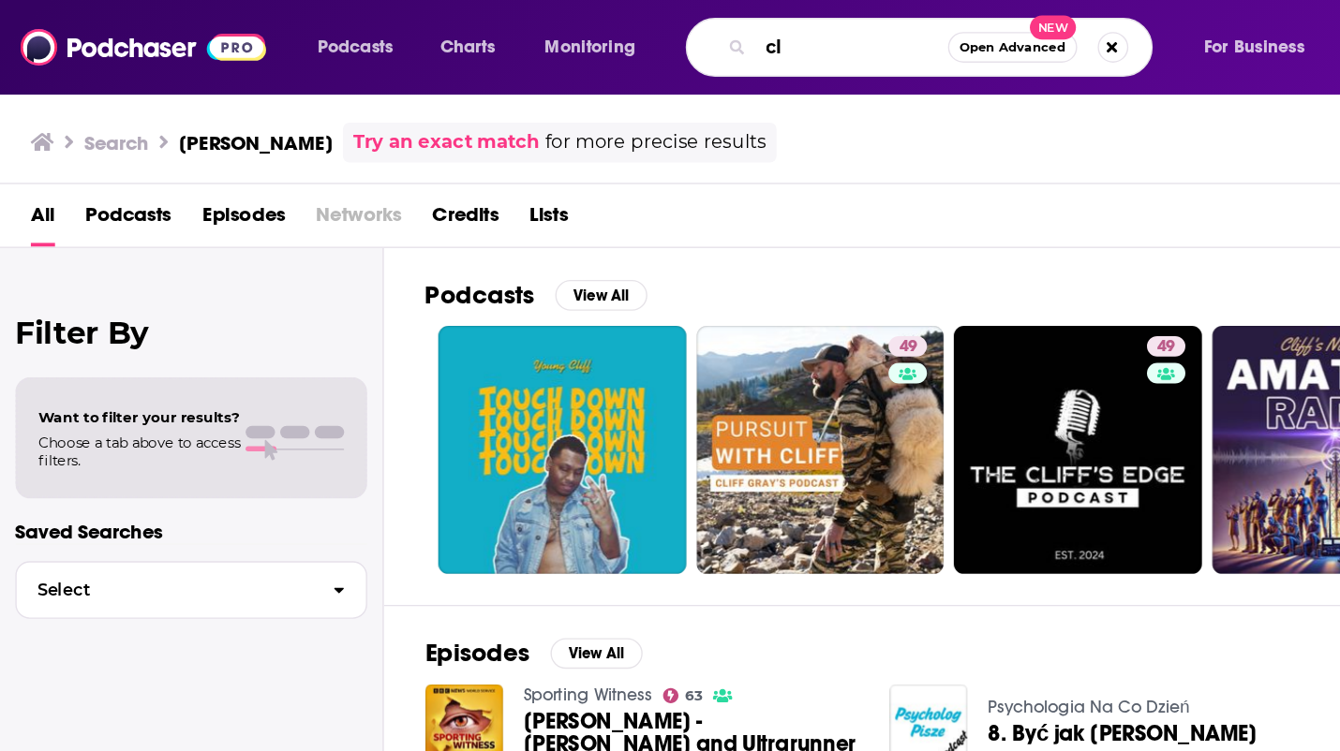
type input "c"
type input "[PERSON_NAME]"
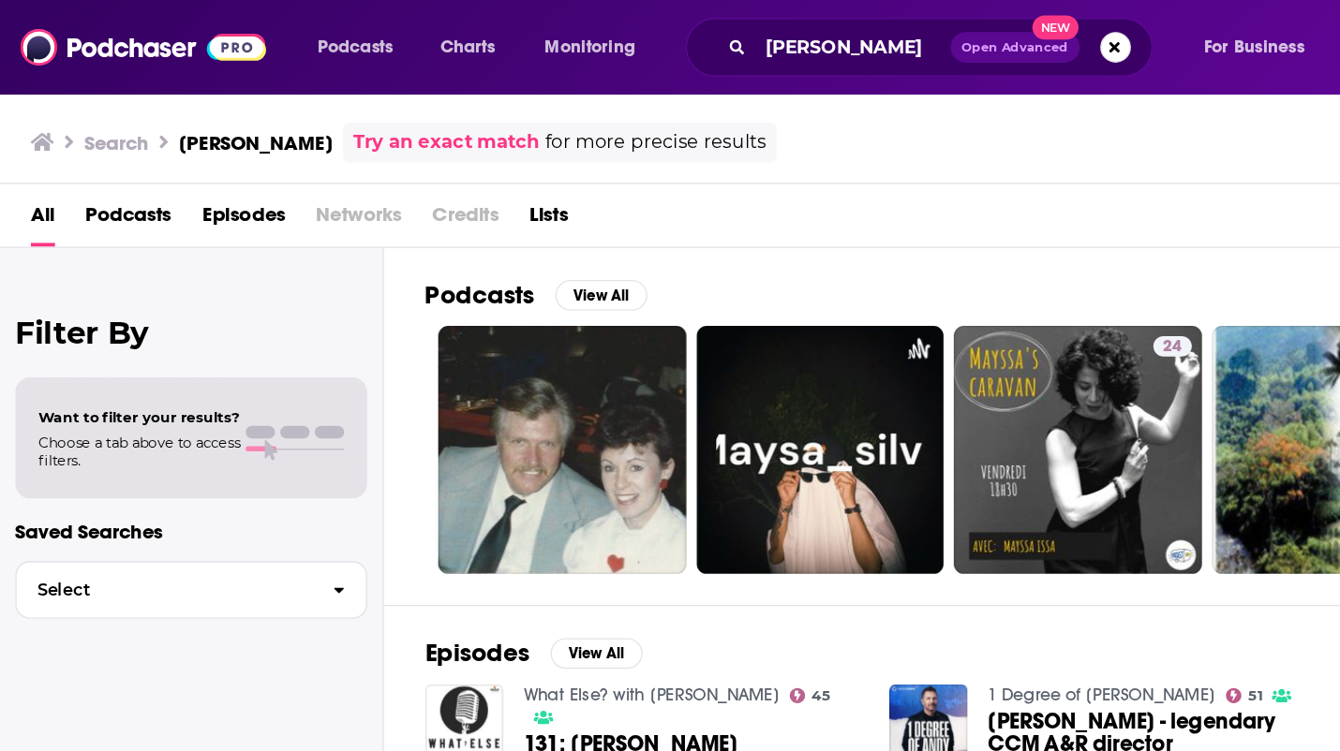
click at [92, 150] on span "Podcasts" at bounding box center [94, 161] width 63 height 38
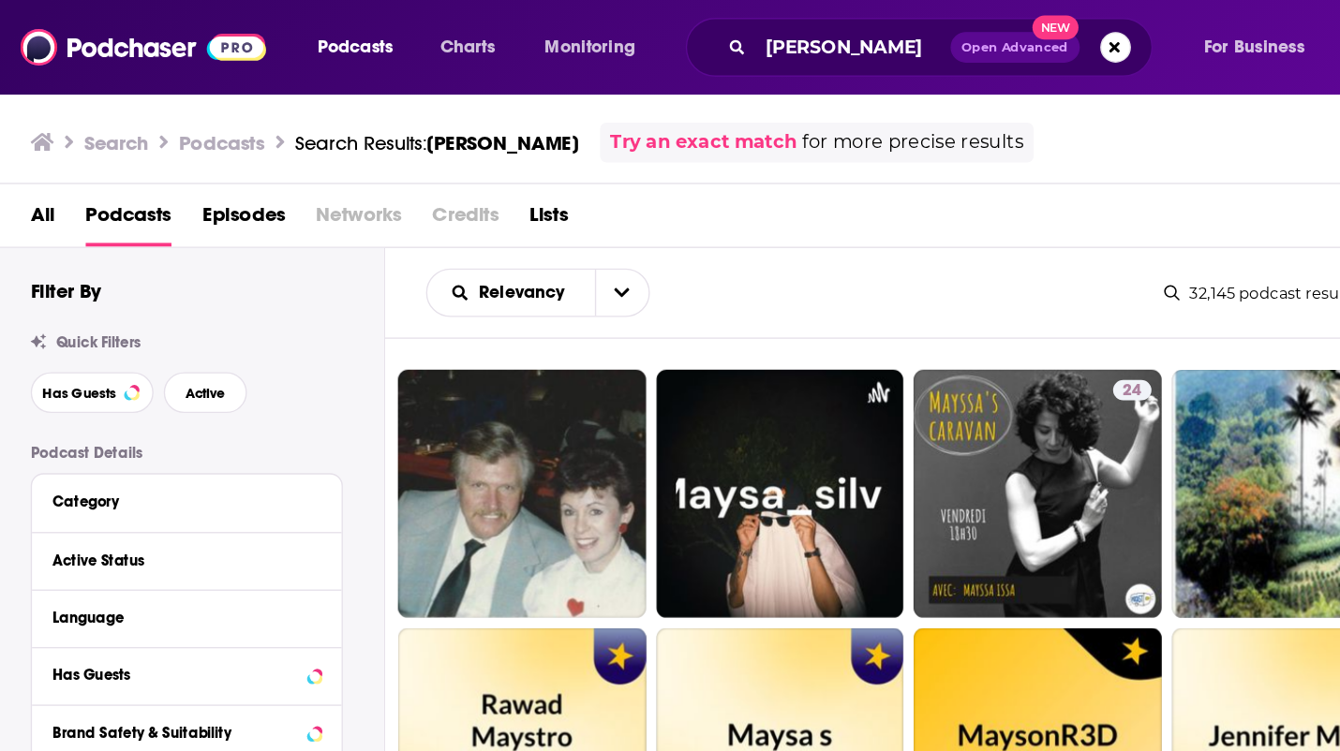
click at [200, 164] on span "Episodes" at bounding box center [178, 161] width 61 height 38
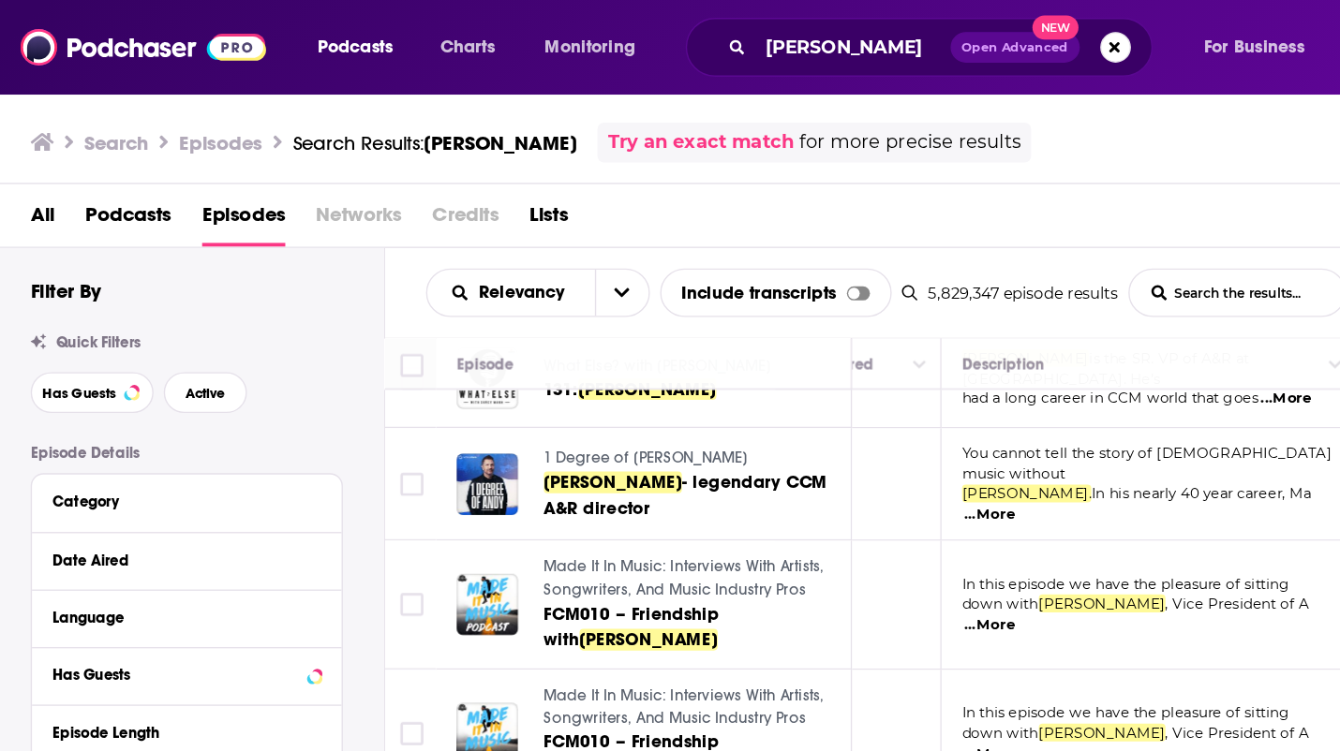
scroll to position [44, 66]
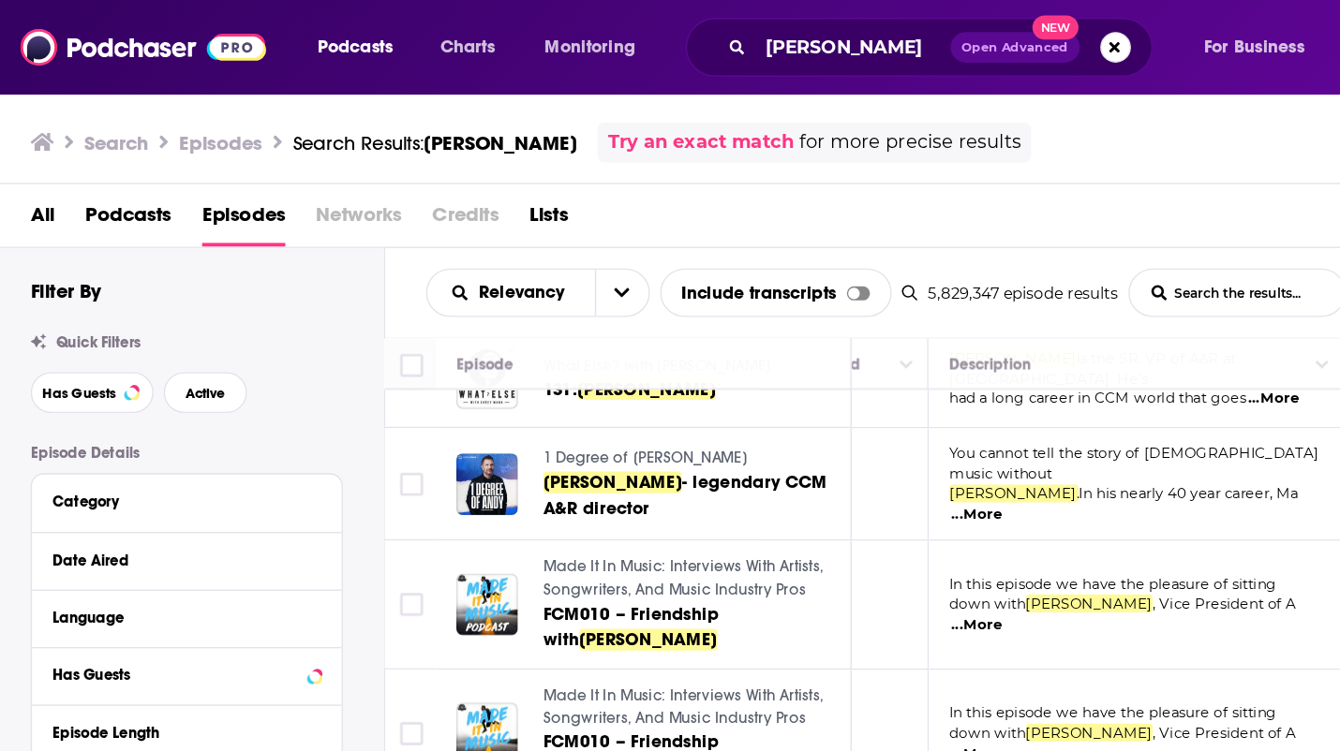
click at [734, 451] on span "...More" at bounding box center [715, 458] width 37 height 15
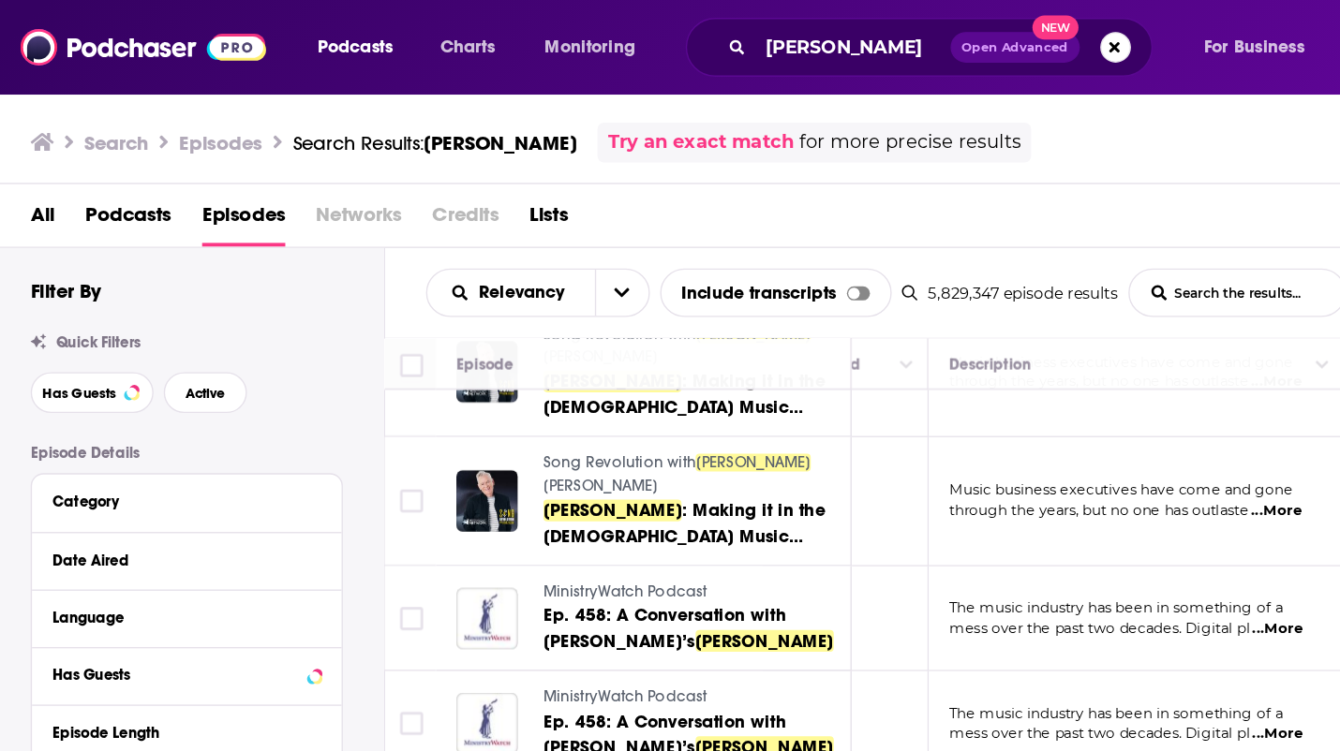
scroll to position [743, 66]
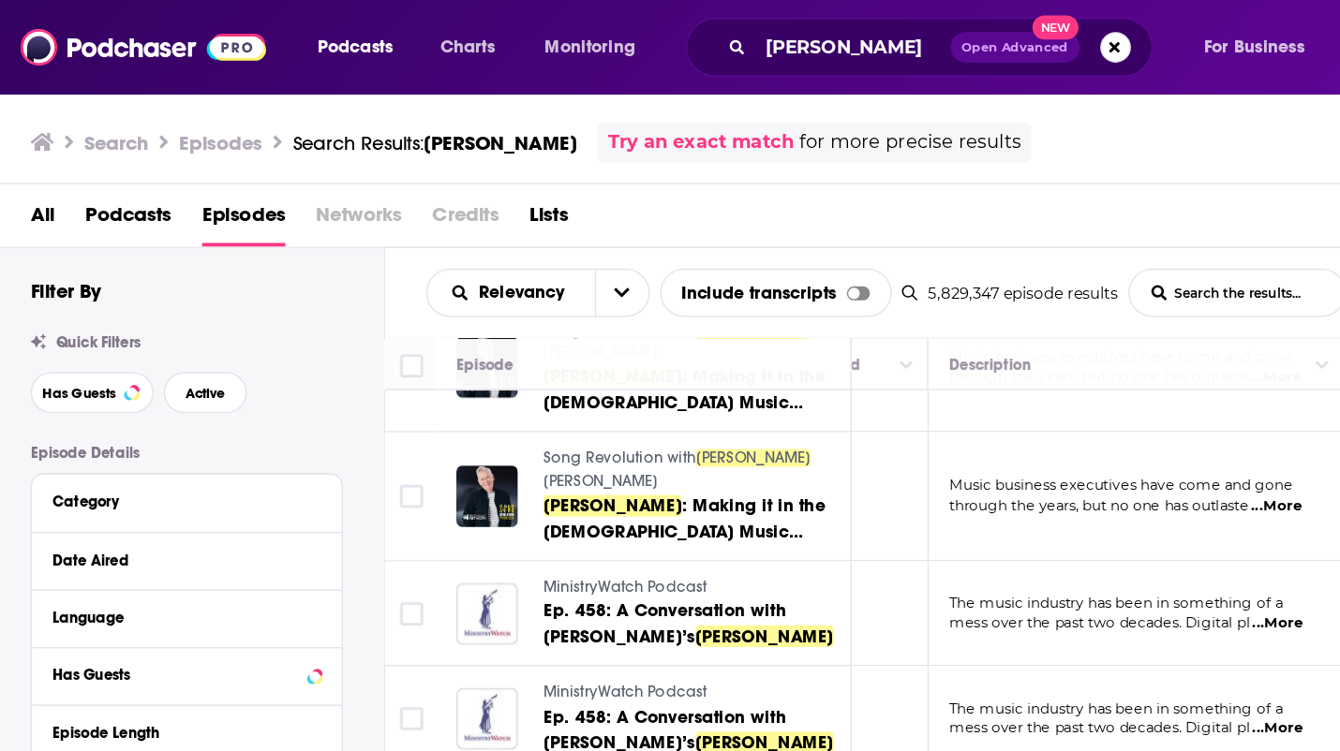
click at [942, 526] on span "...More" at bounding box center [935, 533] width 37 height 15
click at [940, 526] on span "...More" at bounding box center [935, 533] width 37 height 15
click at [946, 526] on span "...More" at bounding box center [935, 533] width 37 height 15
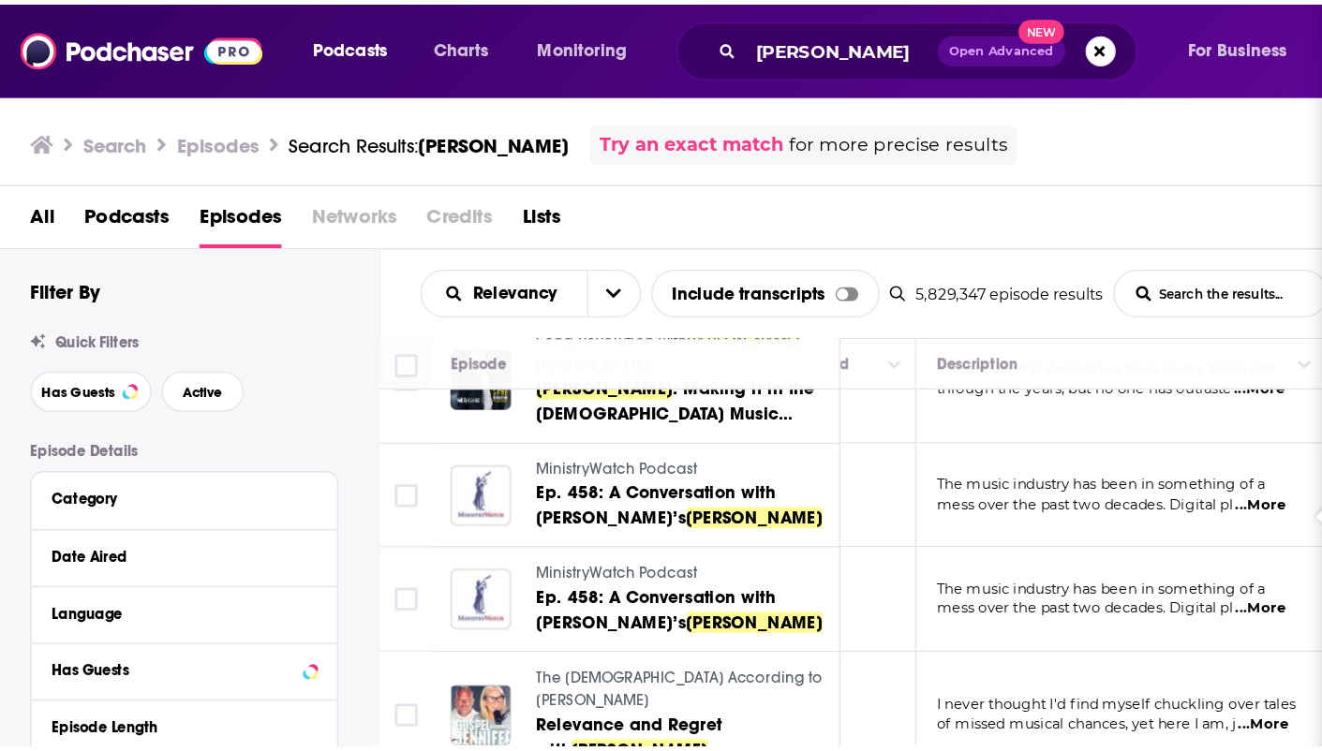
scroll to position [829, 66]
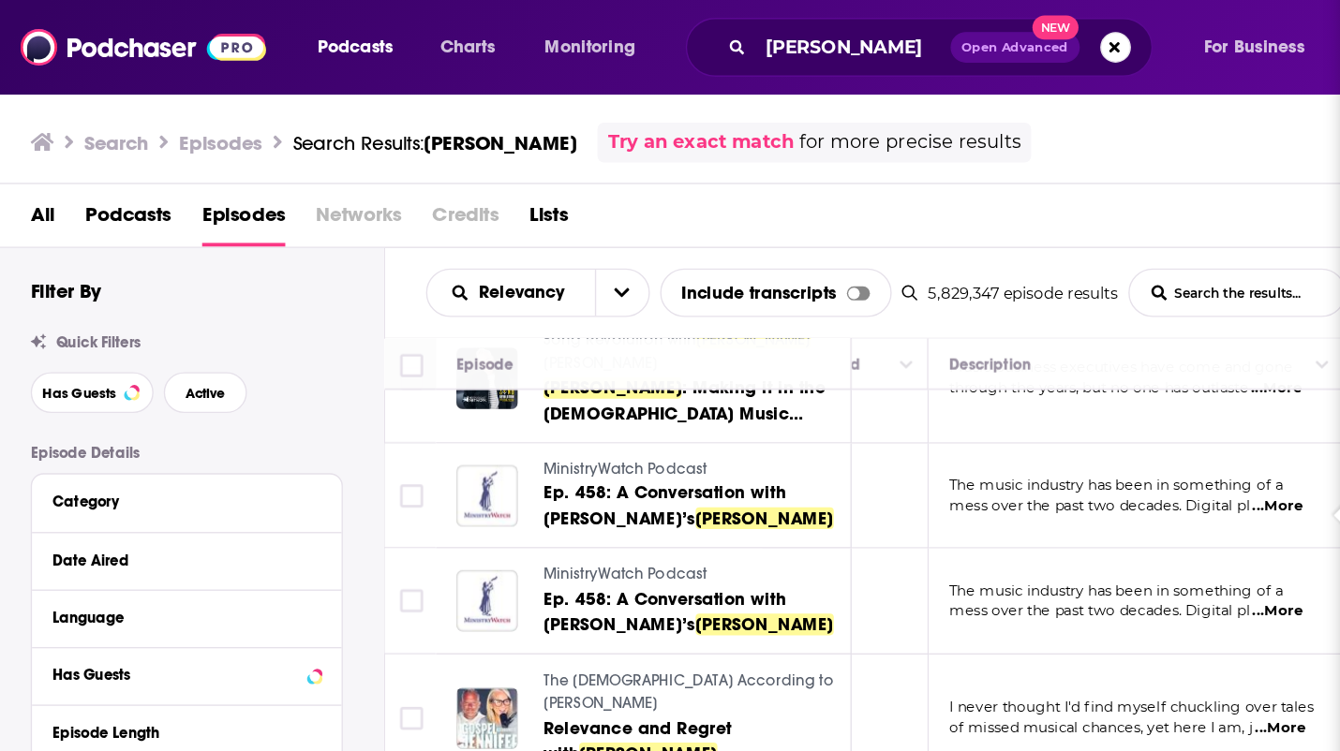
click at [487, 526] on span "Relevance and Regret with" at bounding box center [467, 543] width 138 height 35
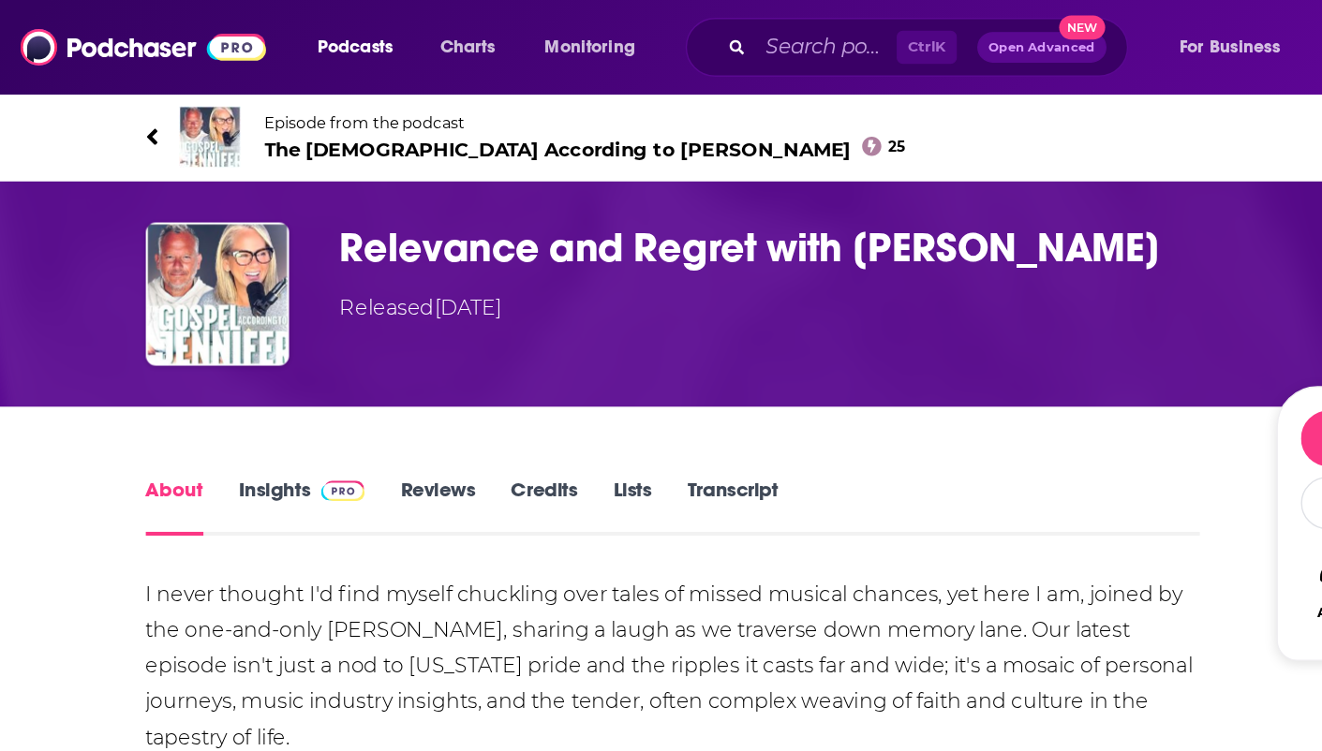
type input "[URL][DOMAIN_NAME][PERSON_NAME][PERSON_NAME]"
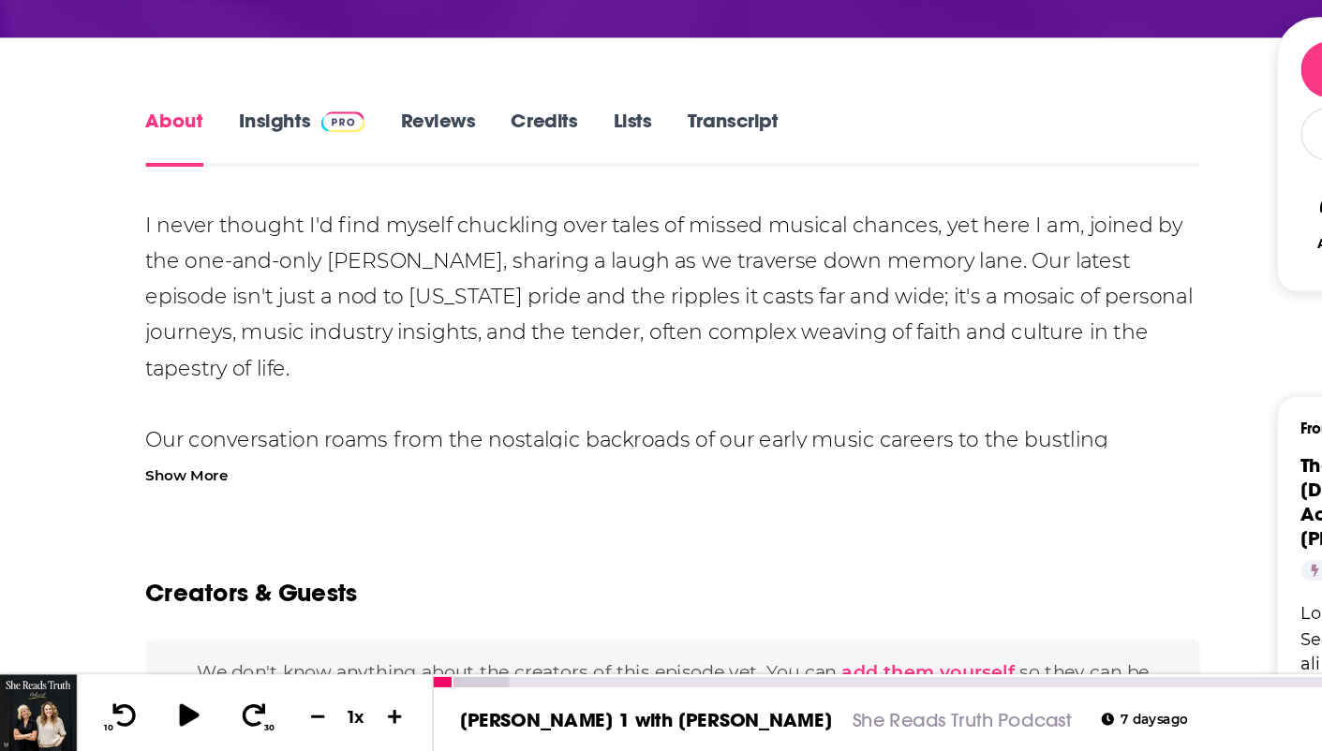
scroll to position [69, 0]
click at [110, 552] on div "Show More" at bounding box center [137, 548] width 61 height 18
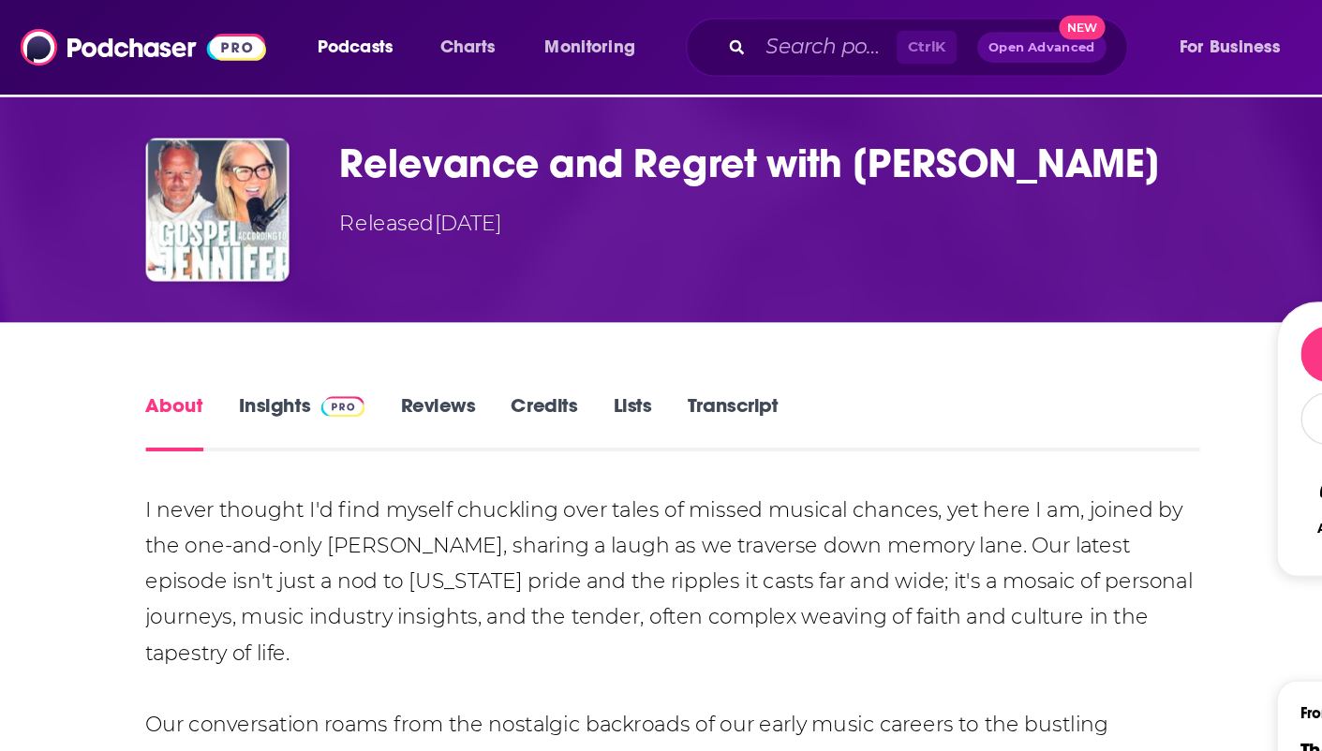
scroll to position [0, 0]
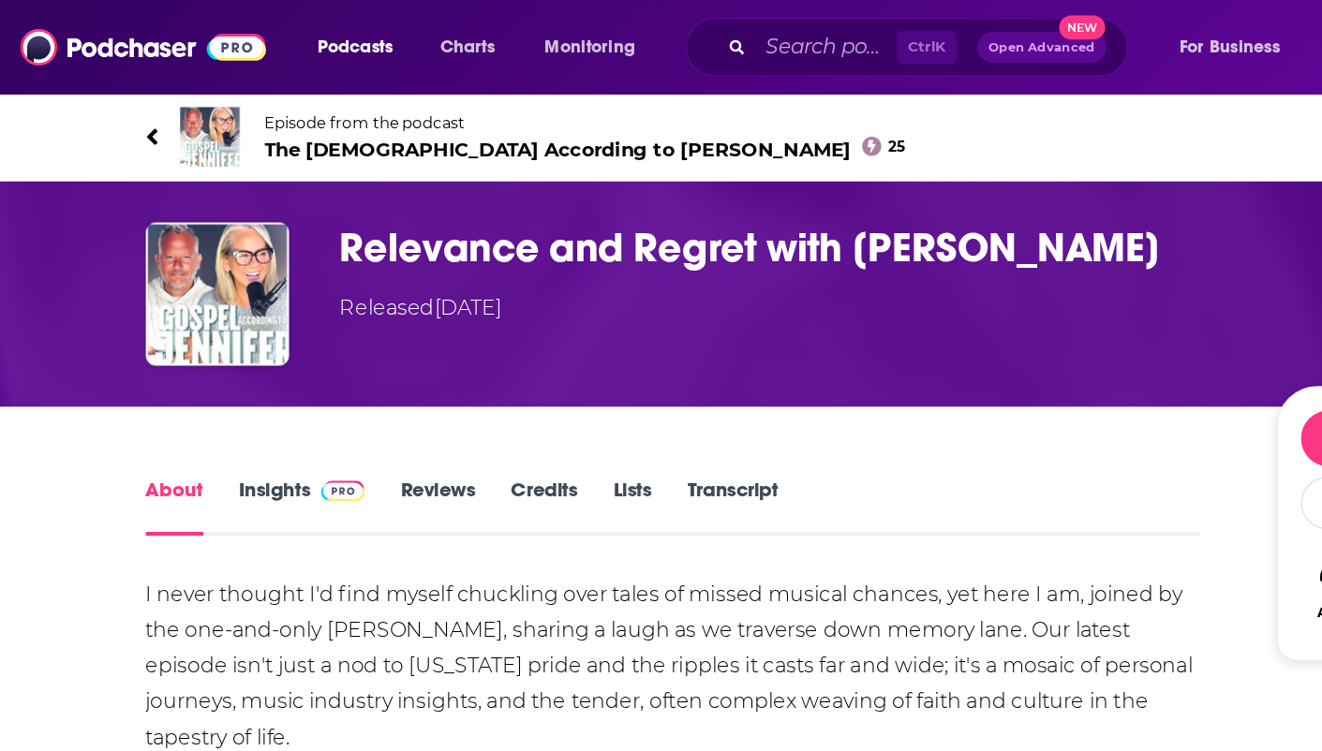
click at [197, 364] on link "Insights" at bounding box center [221, 370] width 93 height 43
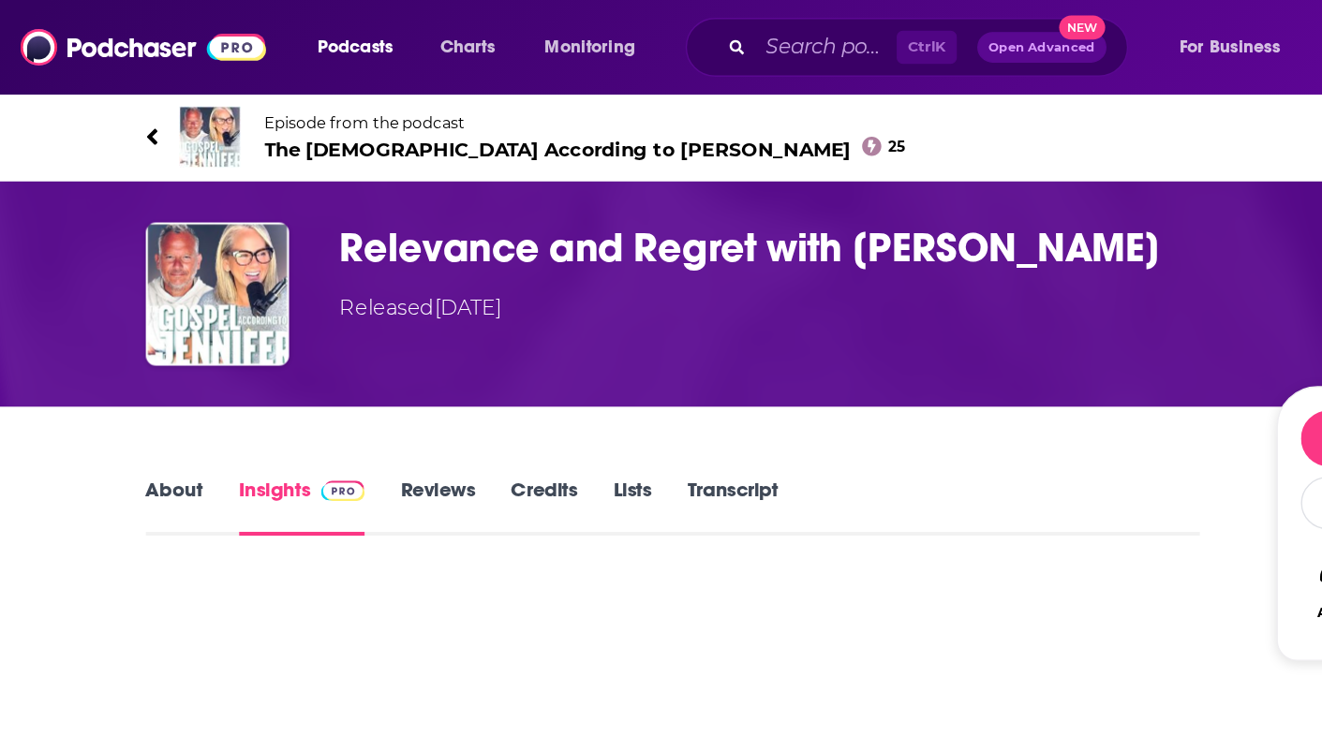
click at [301, 362] on link "Reviews" at bounding box center [320, 370] width 54 height 43
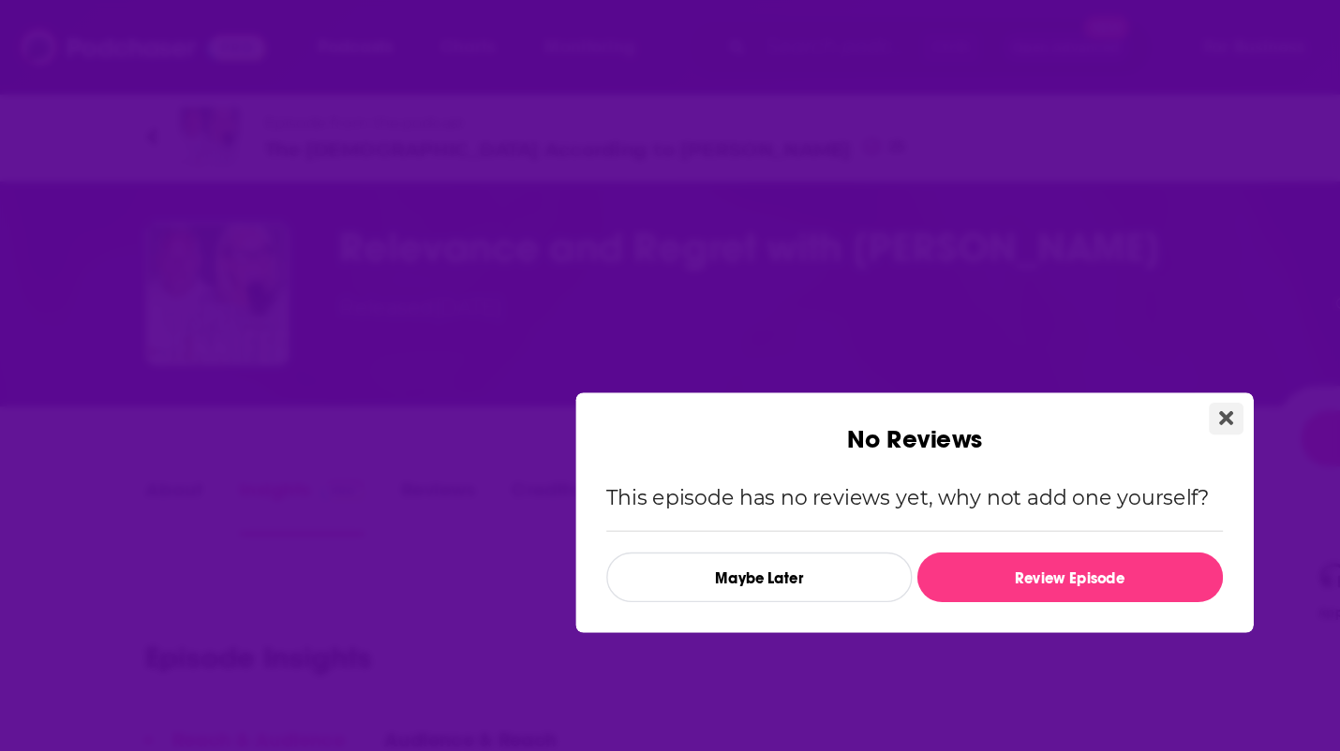
click at [888, 306] on button "Close" at bounding box center [897, 306] width 25 height 23
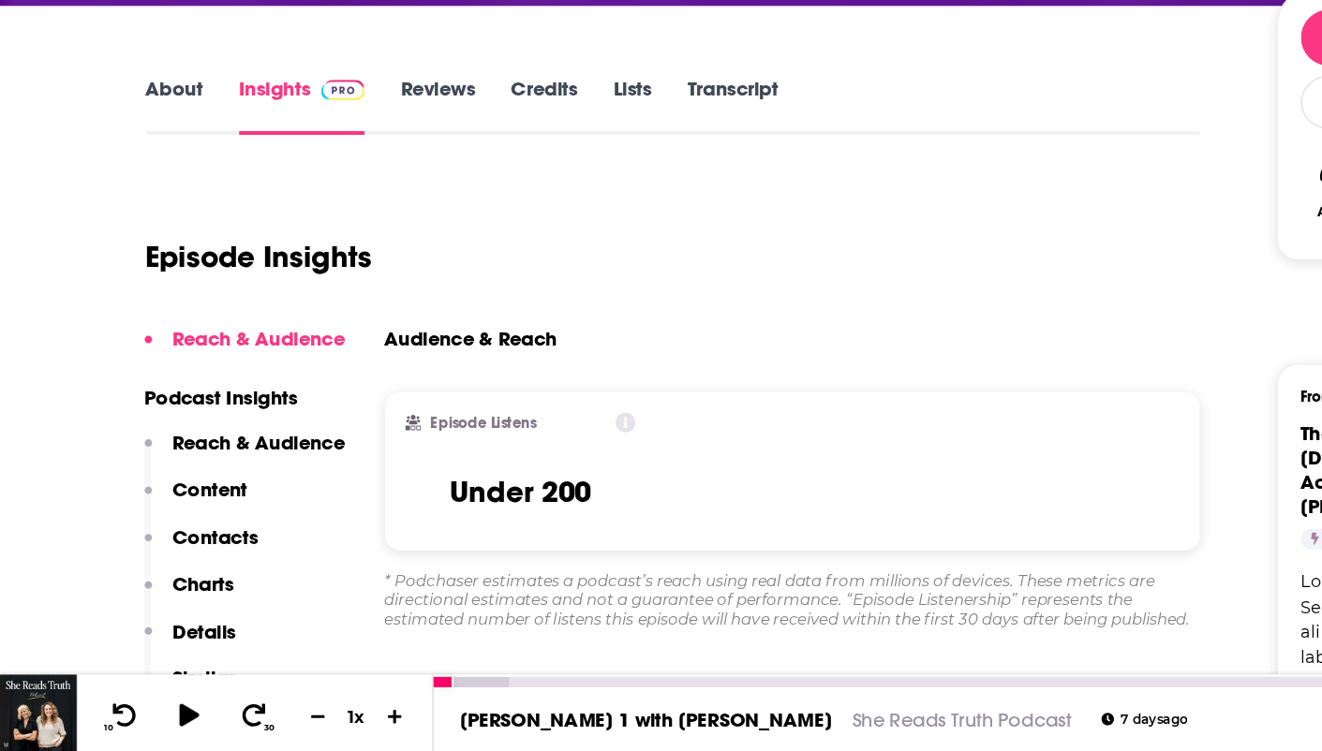
scroll to position [94, 0]
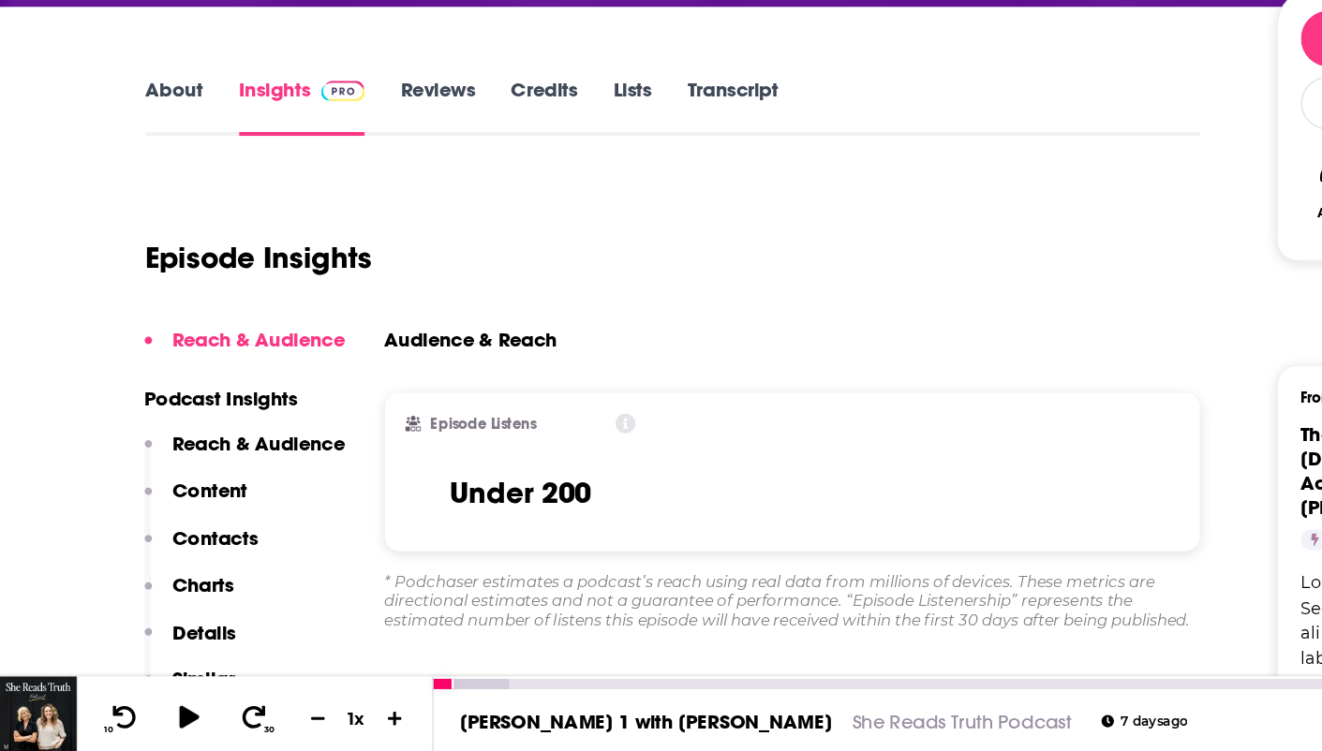
click at [142, 290] on link "About" at bounding box center [128, 277] width 42 height 43
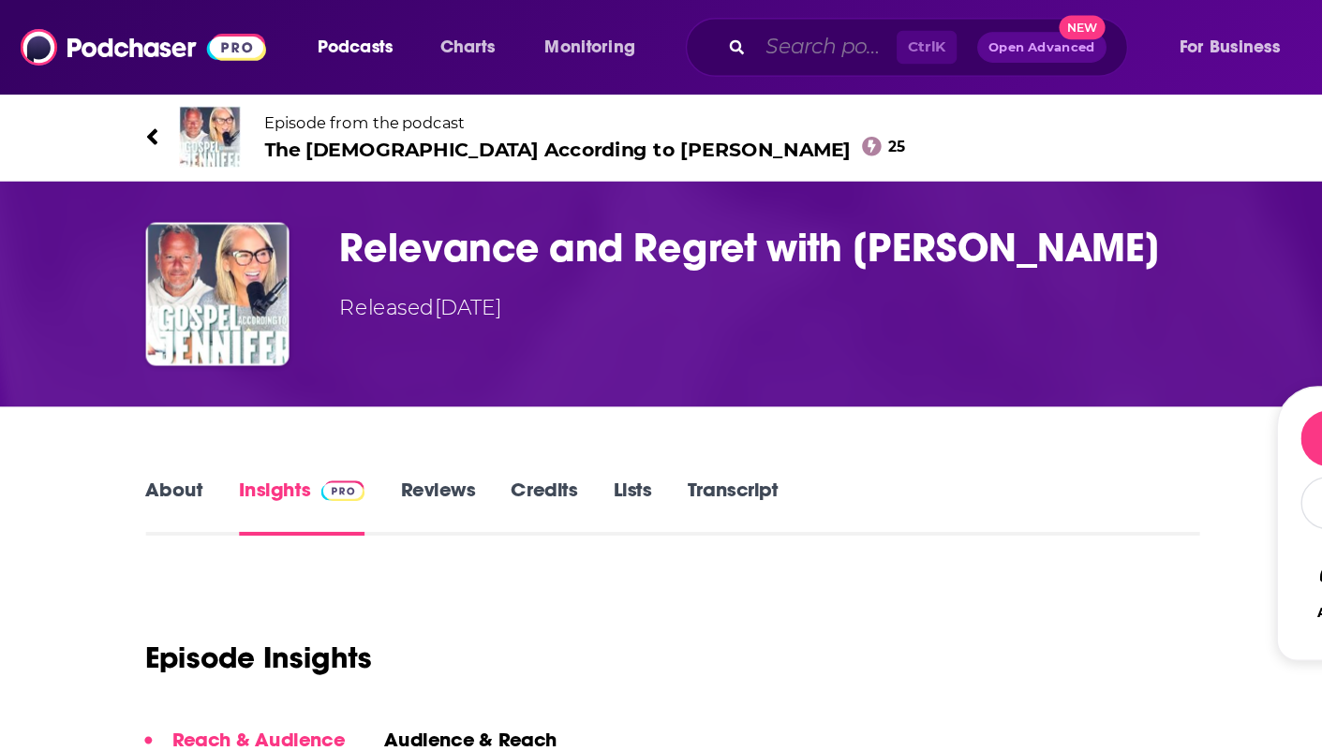
click at [620, 37] on input "Search podcasts, credits, & more..." at bounding box center [605, 35] width 103 height 30
